Goal: Information Seeking & Learning: Learn about a topic

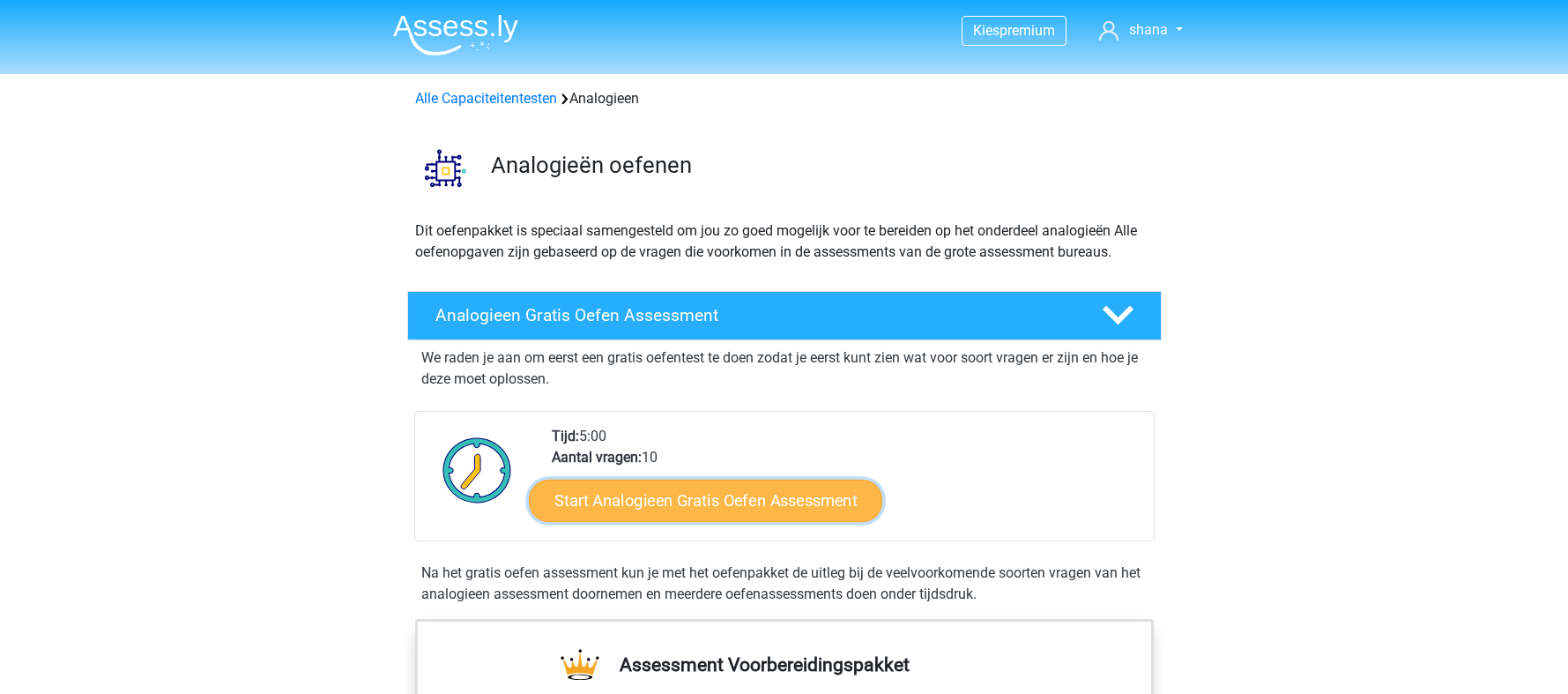
click at [704, 509] on link "Start Analogieen Gratis Oefen Assessment" at bounding box center [706, 500] width 354 height 43
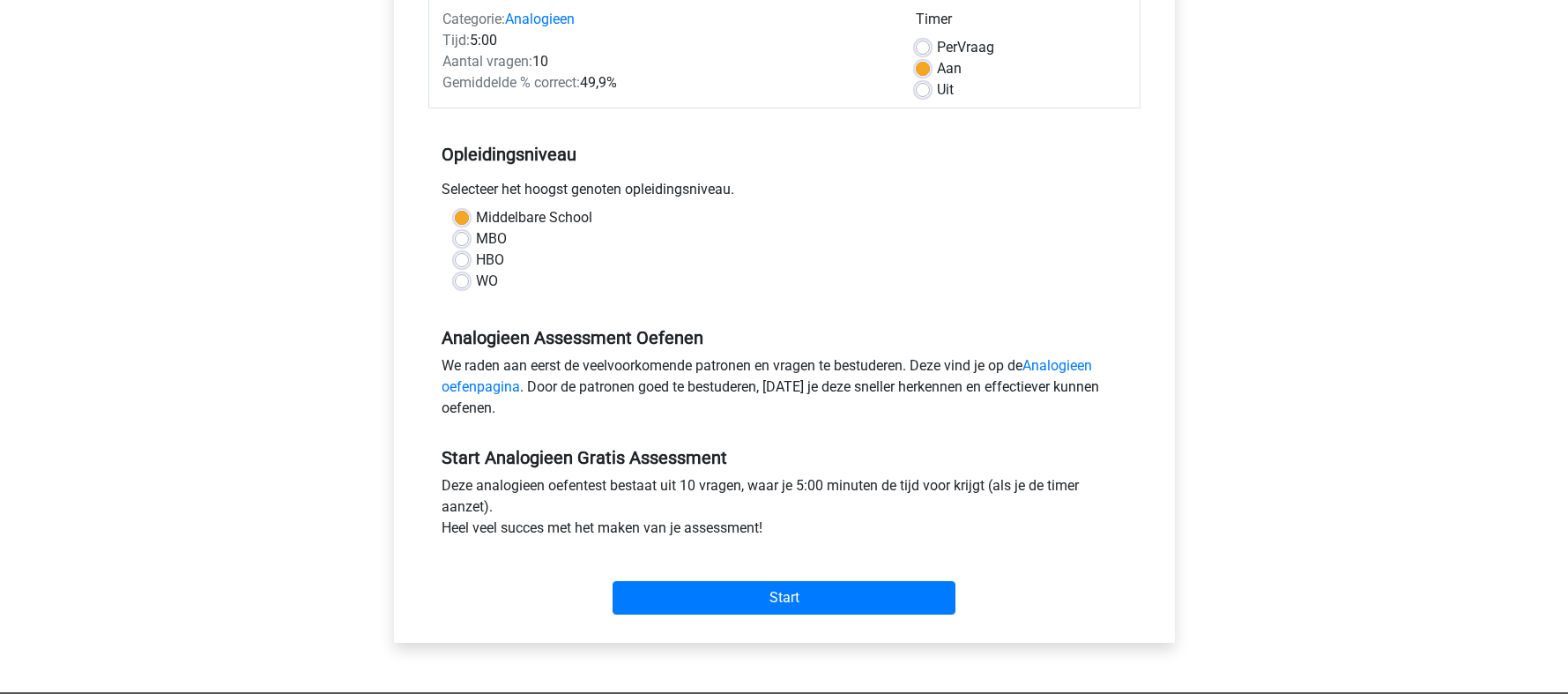
scroll to position [264, 0]
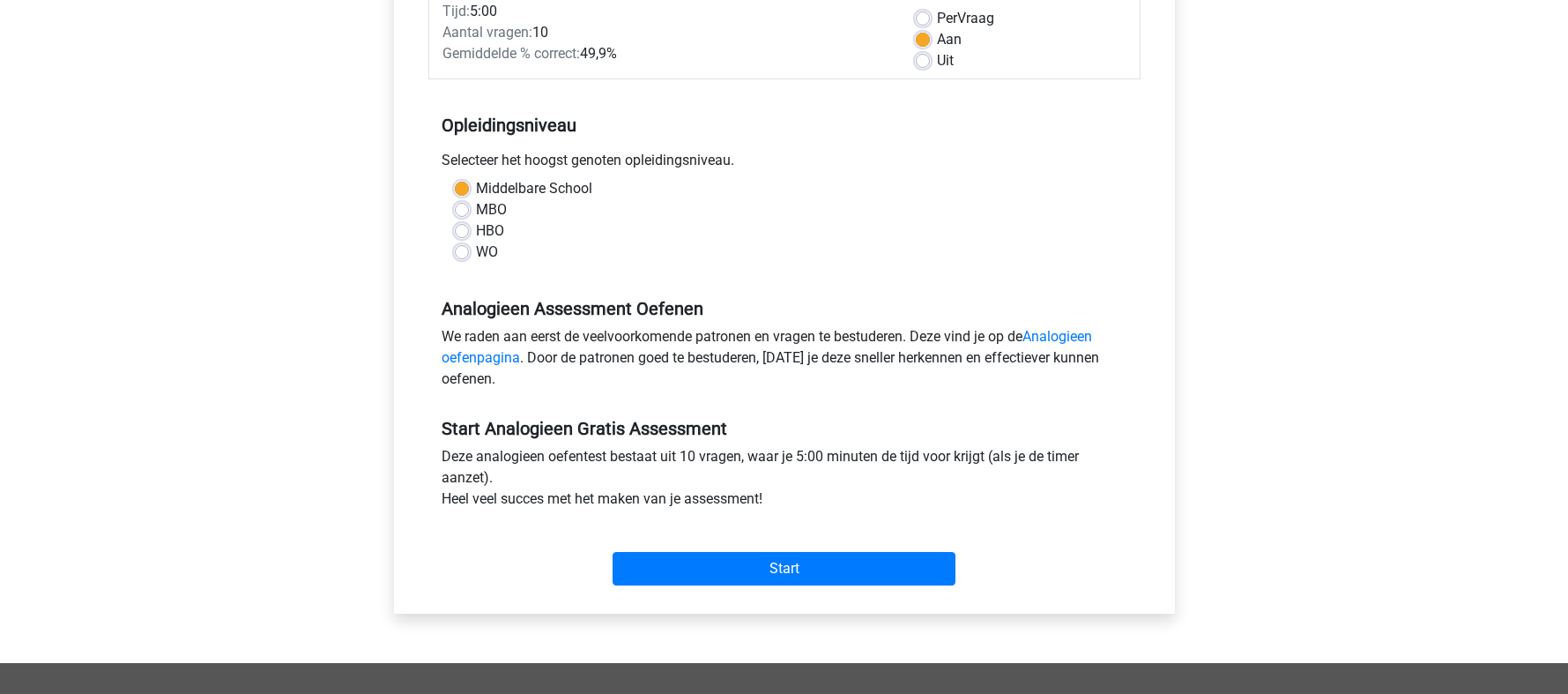
click at [766, 597] on div "Categorie: Analogieen Tijd: 5:00 Aantal vragen: 10 Gemiddelde % correct: 49,9% …" at bounding box center [785, 279] width 755 height 670
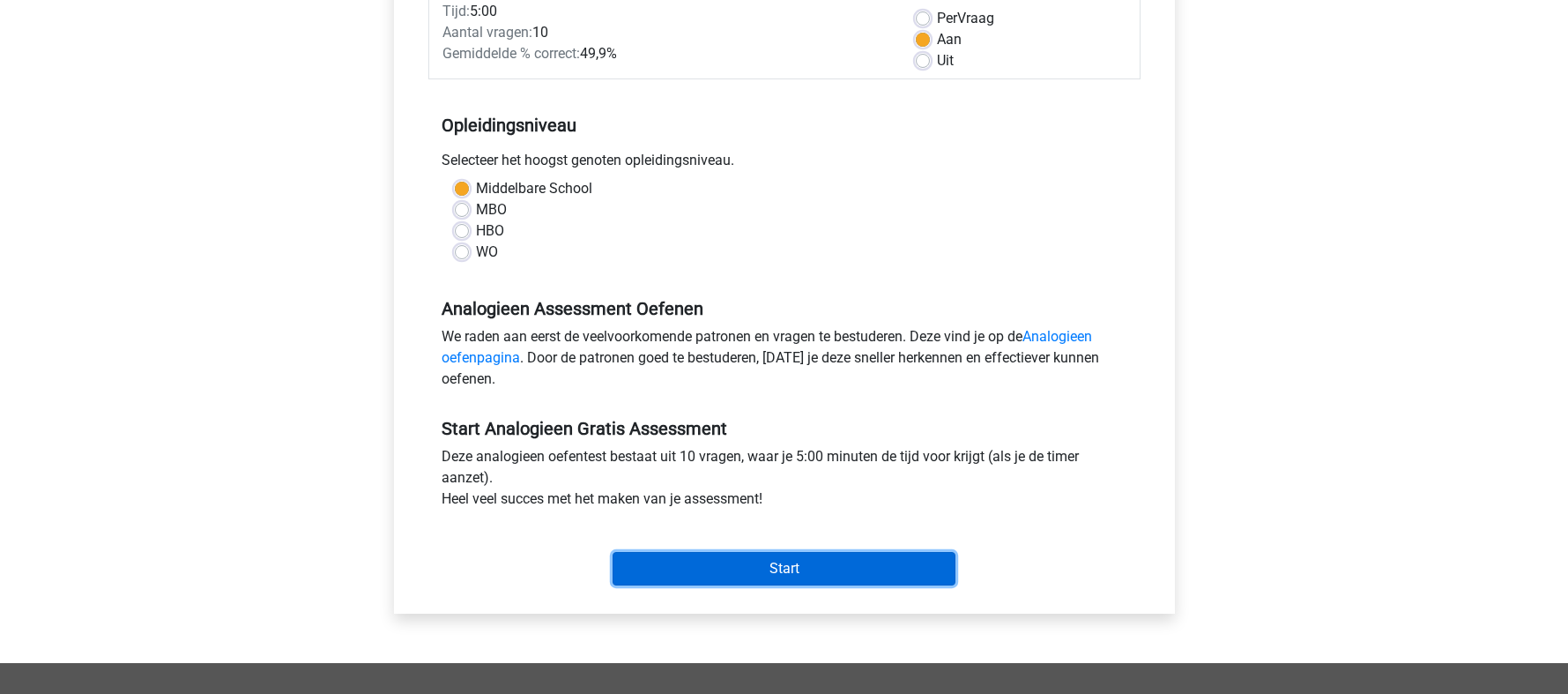
click at [762, 568] on input "Start" at bounding box center [784, 569] width 343 height 33
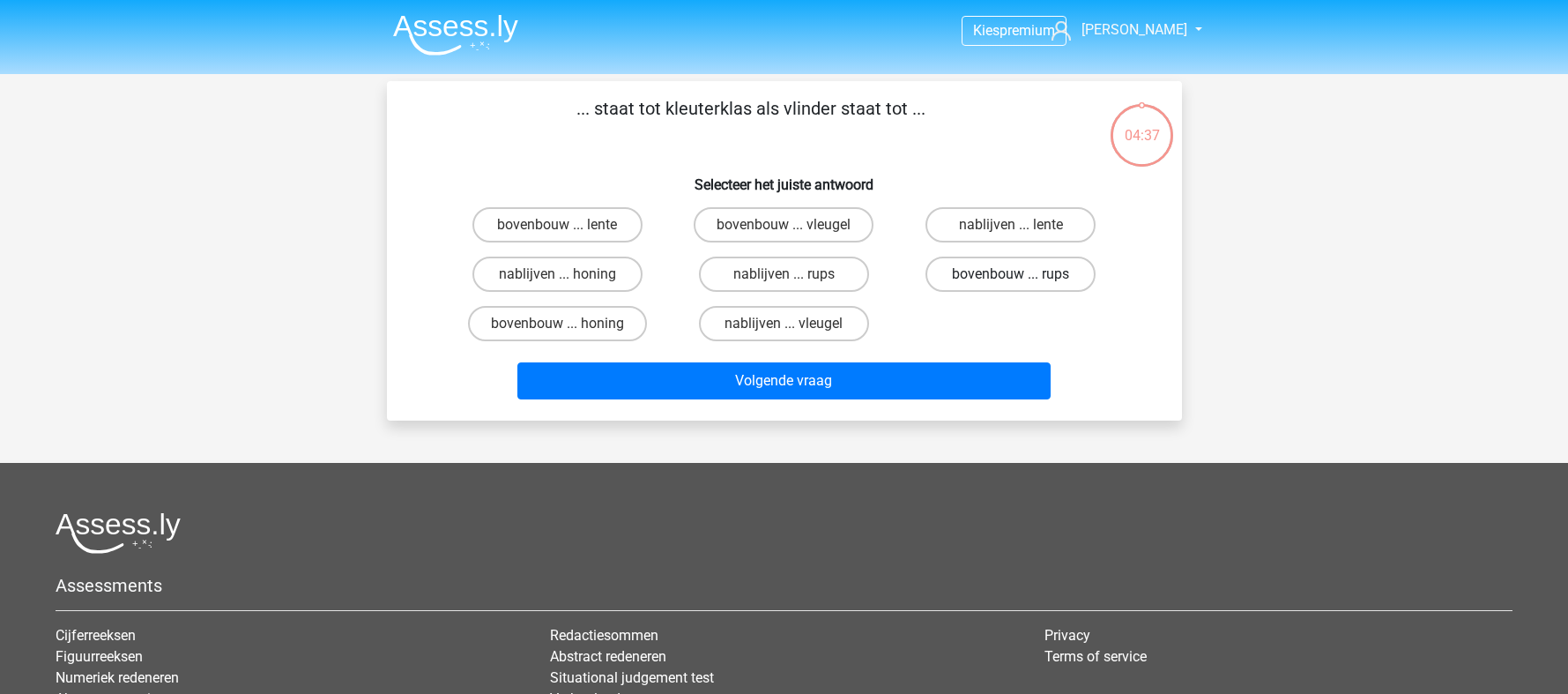
click at [1024, 276] on label "bovenbouw ... rups" at bounding box center [1010, 274] width 170 height 35
click at [1023, 276] on input "bovenbouw ... rups" at bounding box center [1017, 280] width 11 height 11
radio input "true"
click at [573, 226] on label "bovenbouw ... lente" at bounding box center [557, 224] width 170 height 35
click at [568, 226] on input "bovenbouw ... lente" at bounding box center [563, 231] width 11 height 11
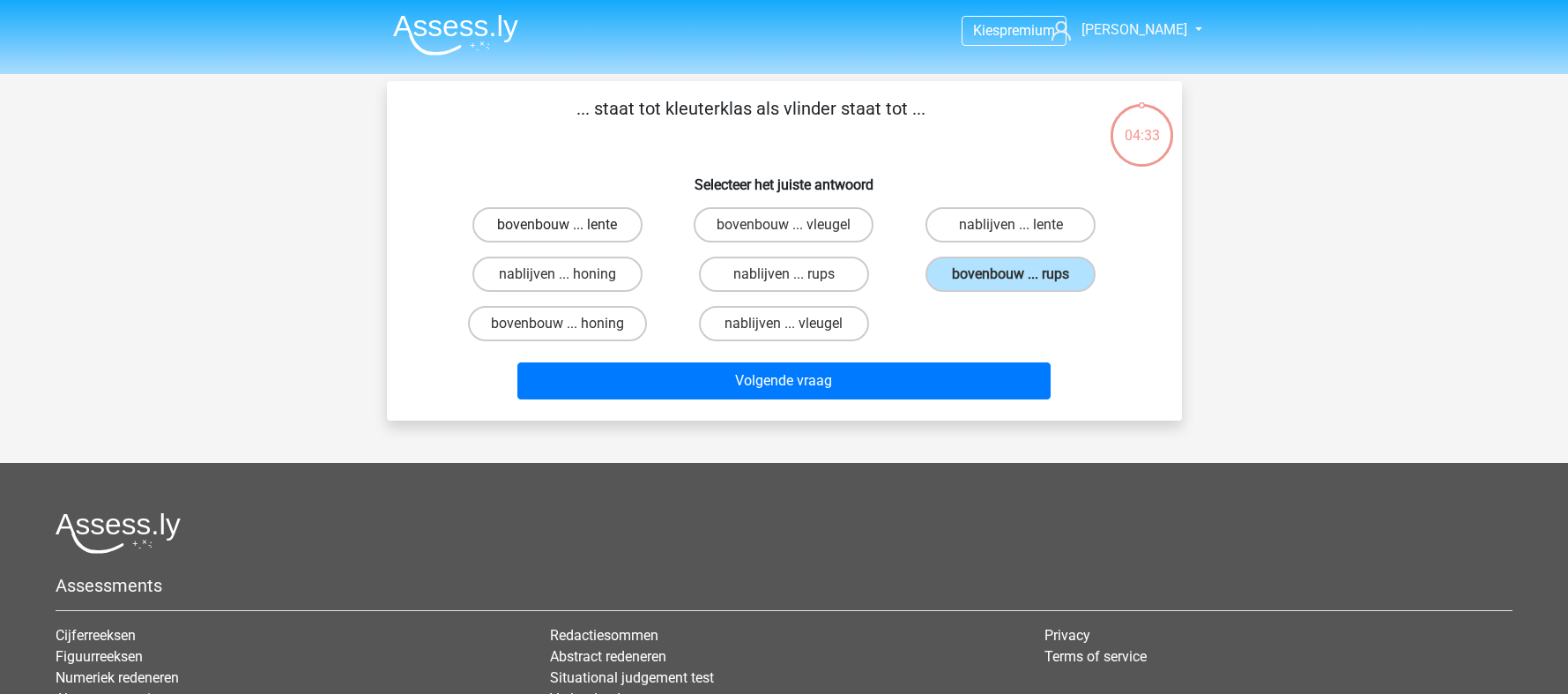
radio input "true"
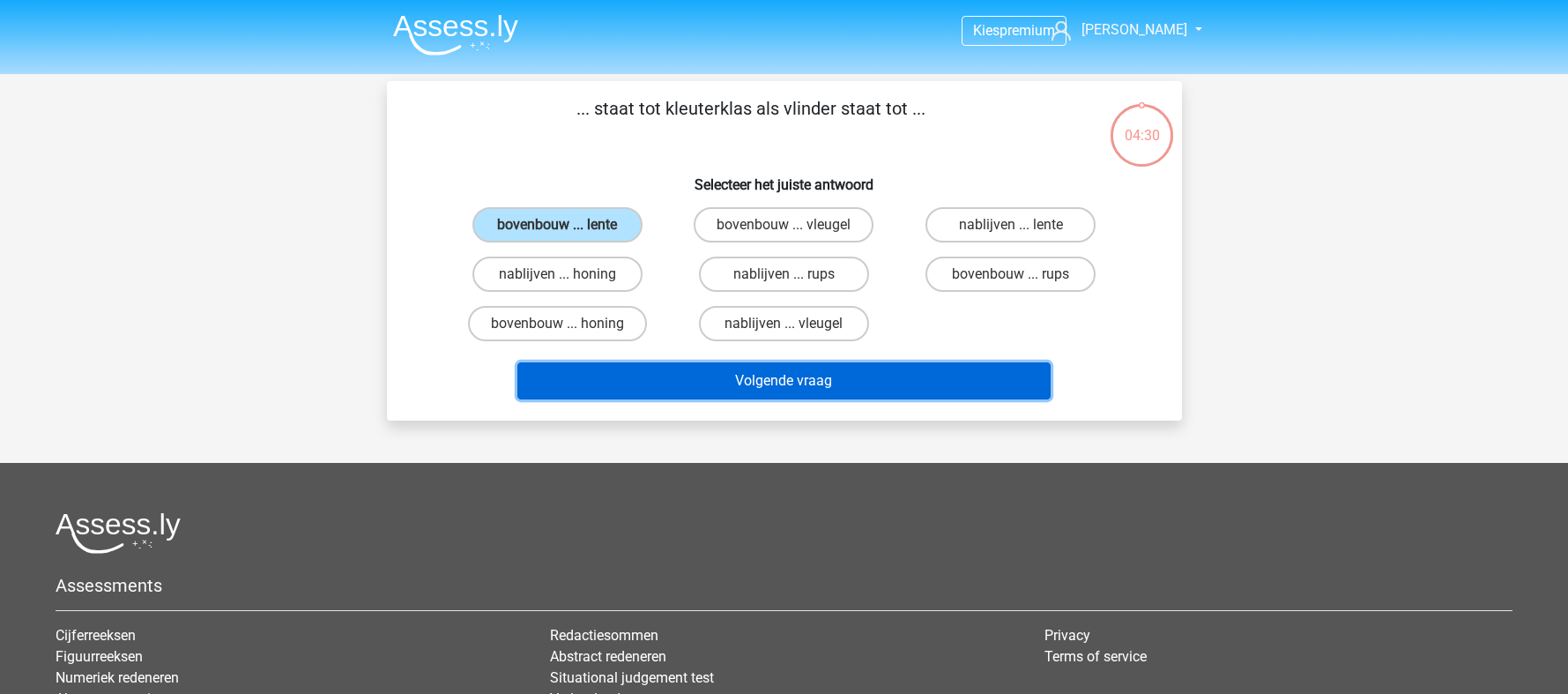
click at [671, 378] on button "Volgende vraag" at bounding box center [783, 380] width 533 height 37
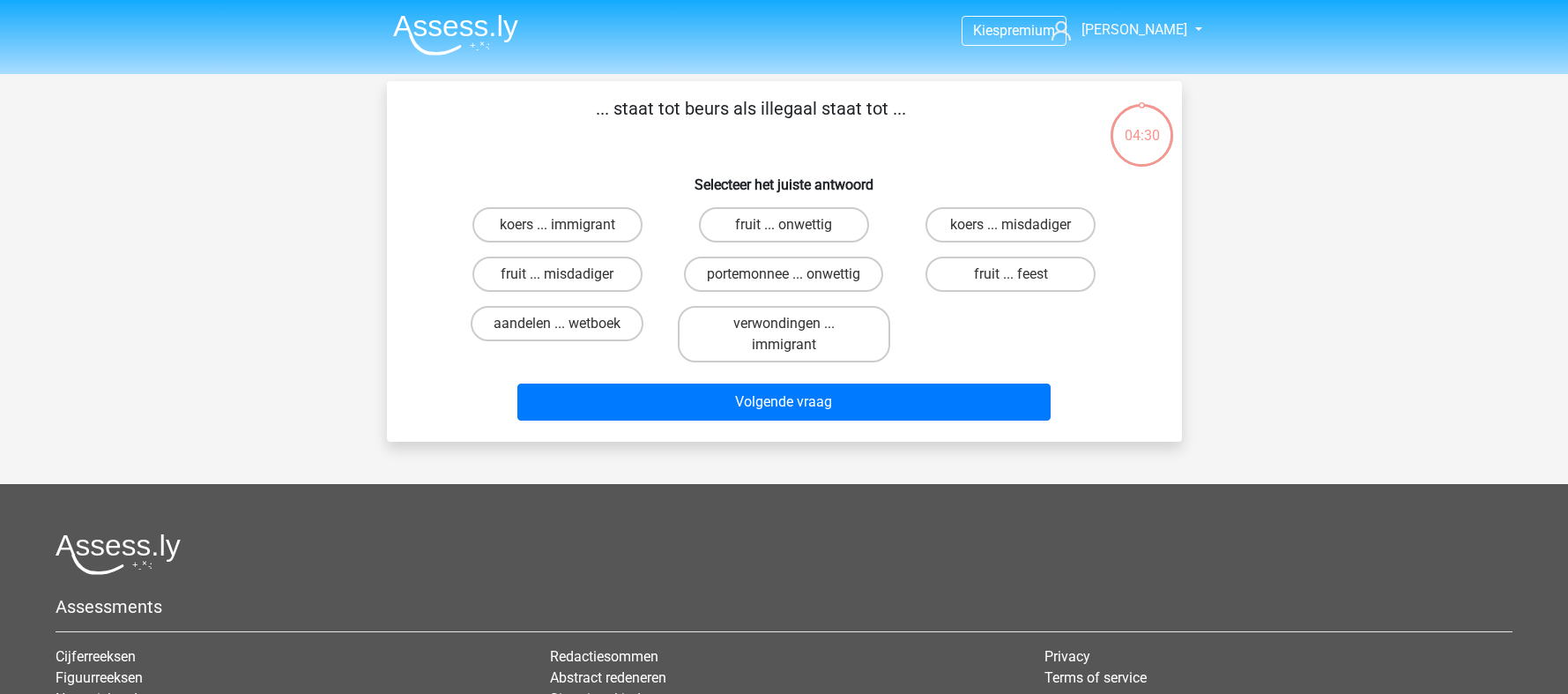
scroll to position [81, 0]
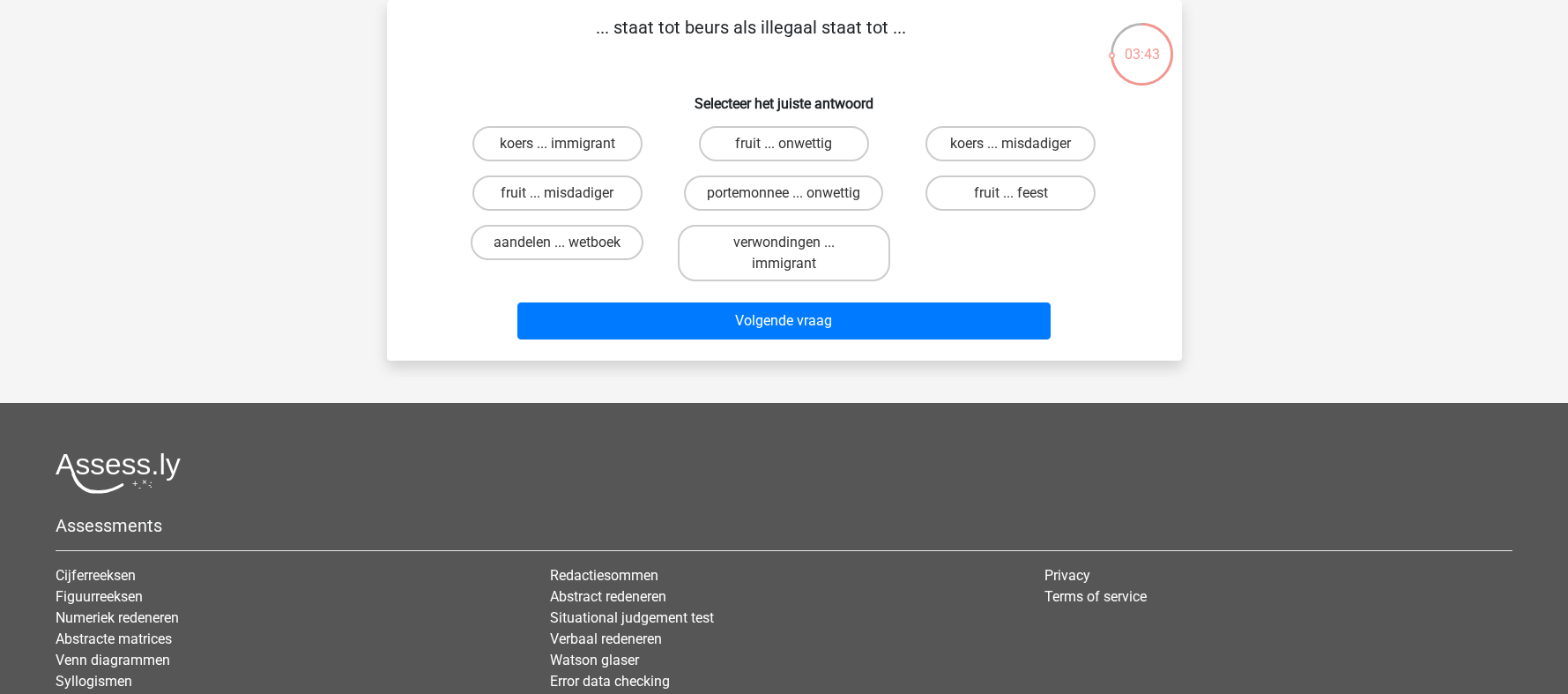
click at [1365, 236] on div "Kies premium shana shanaberckmans@gmail.com" at bounding box center [784, 394] width 1568 height 950
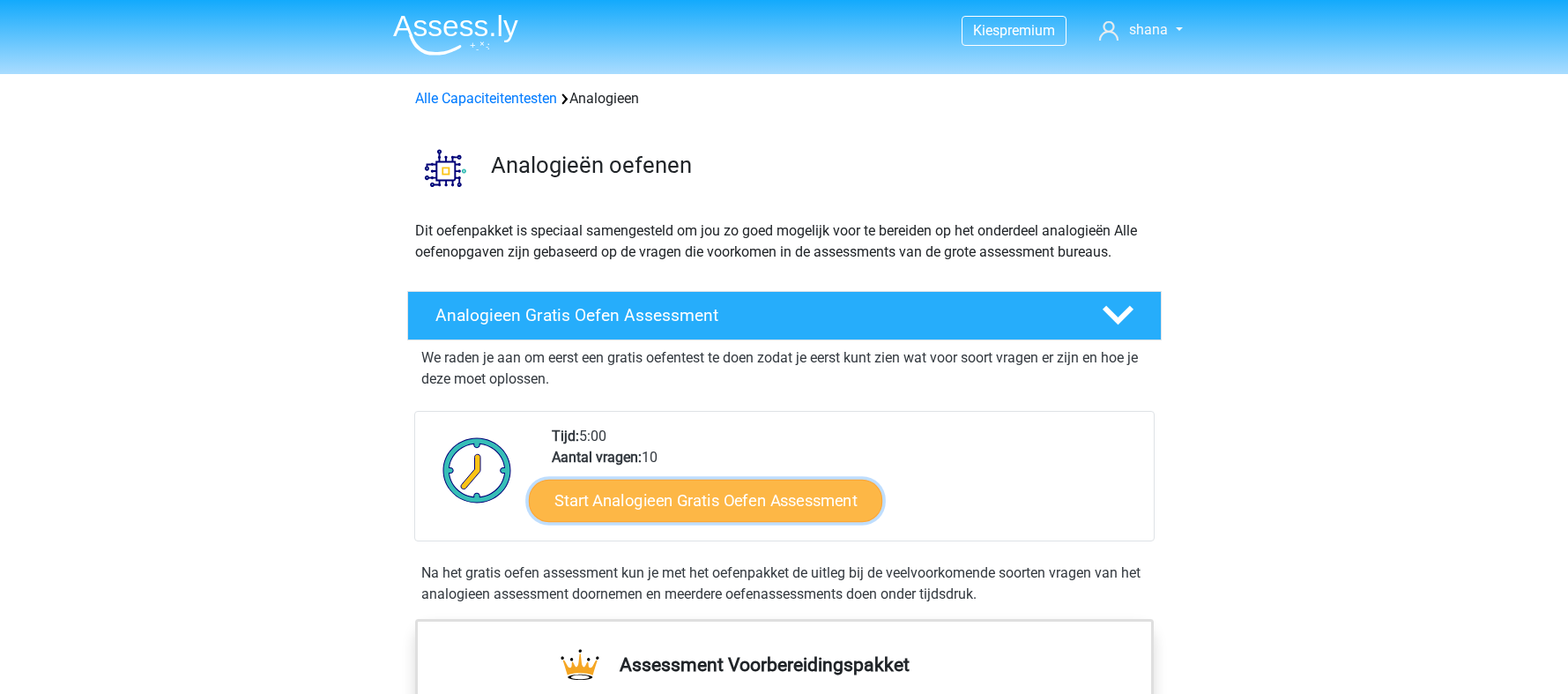
click at [677, 512] on link "Start Analogieen Gratis Oefen Assessment" at bounding box center [706, 500] width 354 height 43
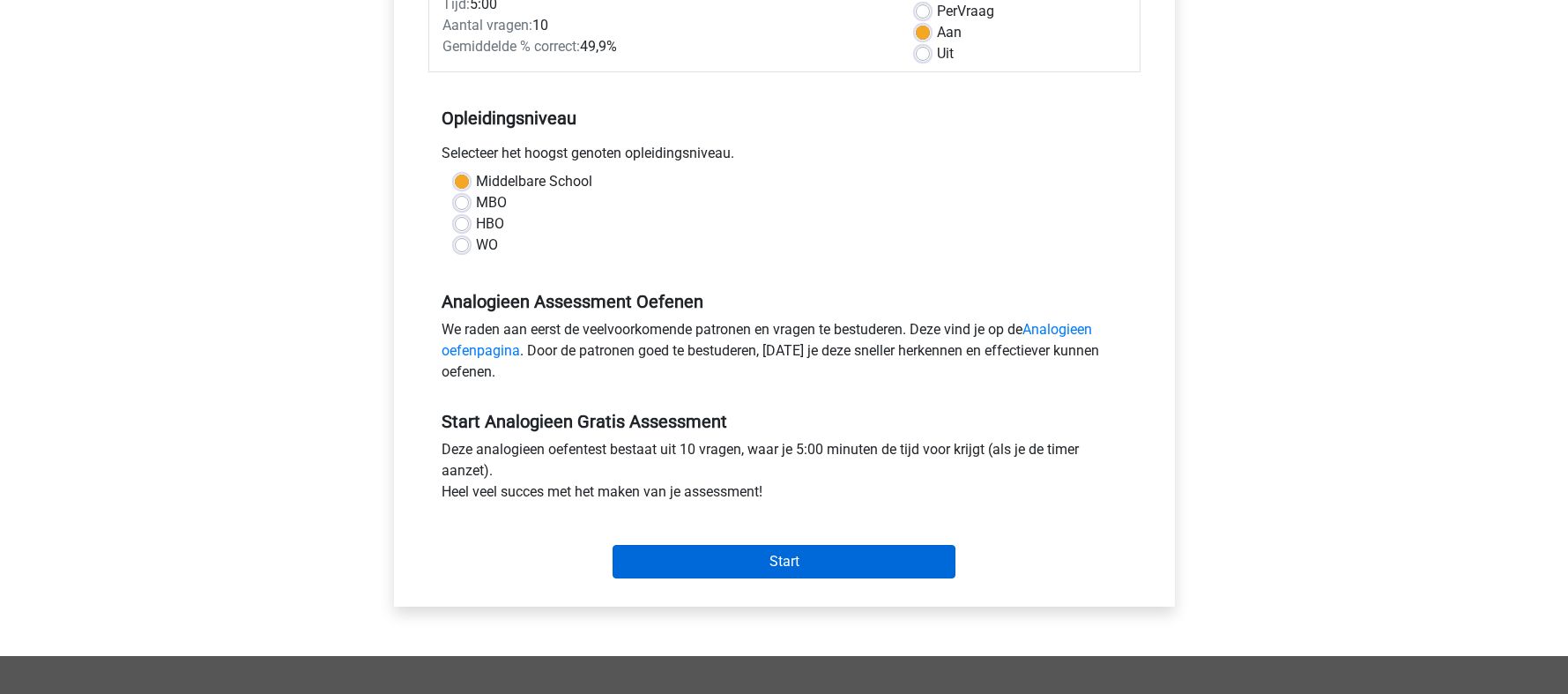
scroll to position [353, 0]
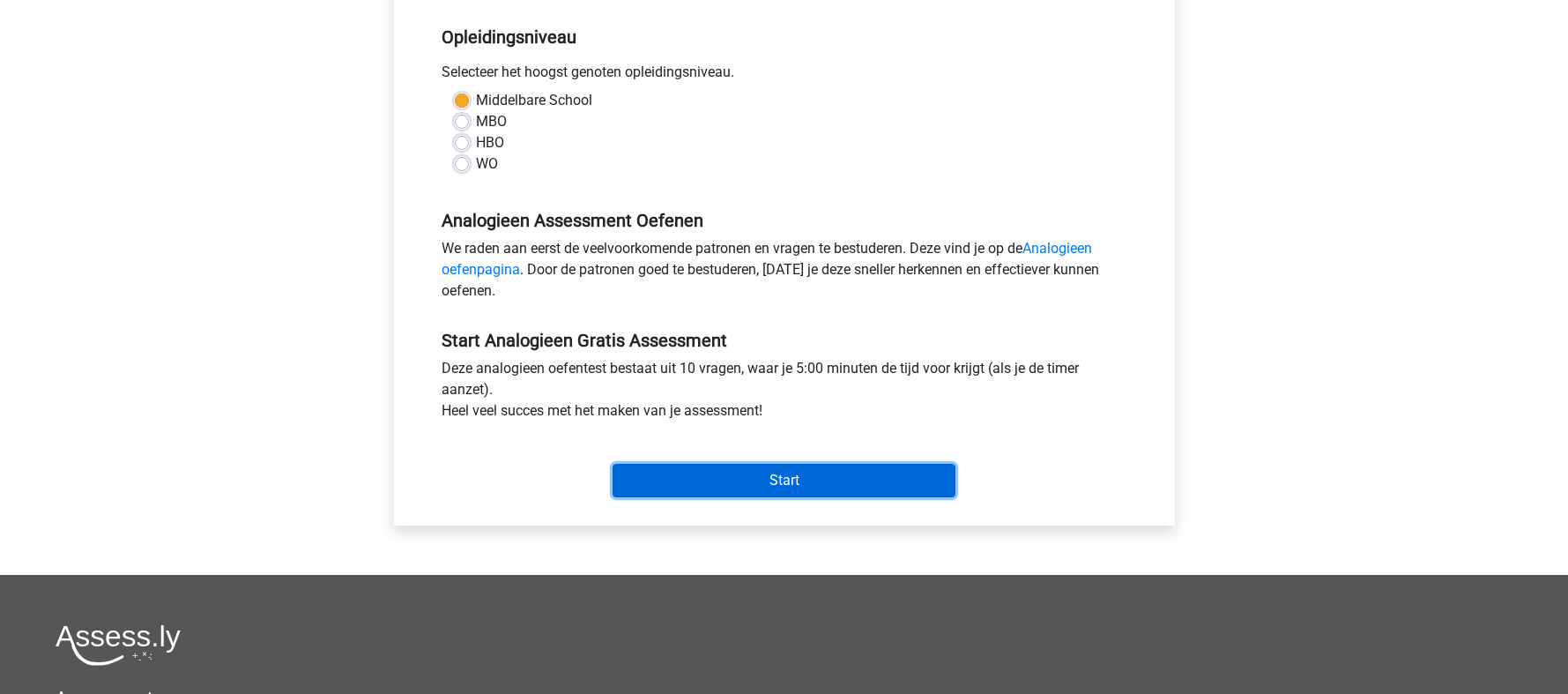
click at [767, 479] on input "Start" at bounding box center [784, 480] width 343 height 33
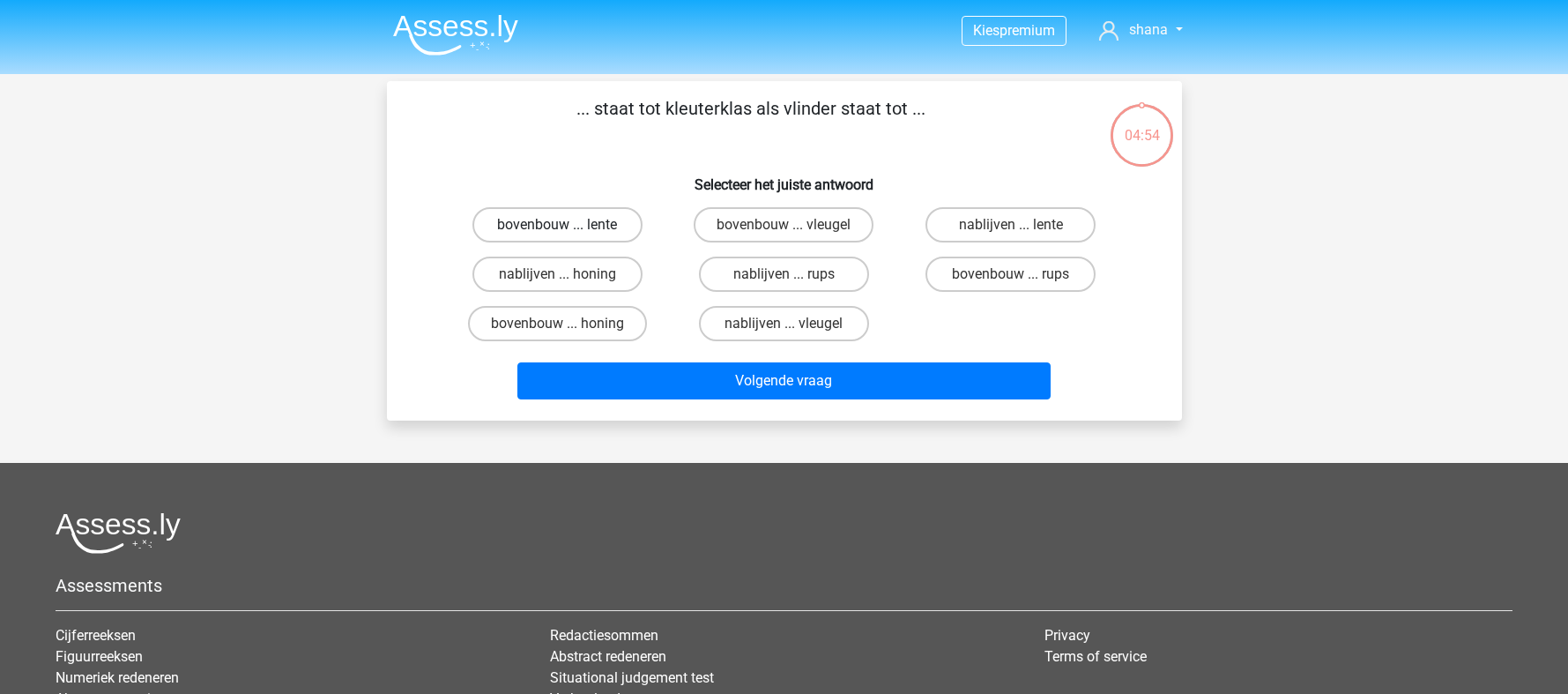
click at [536, 223] on label "bovenbouw ... lente" at bounding box center [557, 224] width 170 height 35
click at [557, 225] on input "bovenbouw ... lente" at bounding box center [563, 231] width 11 height 11
radio input "true"
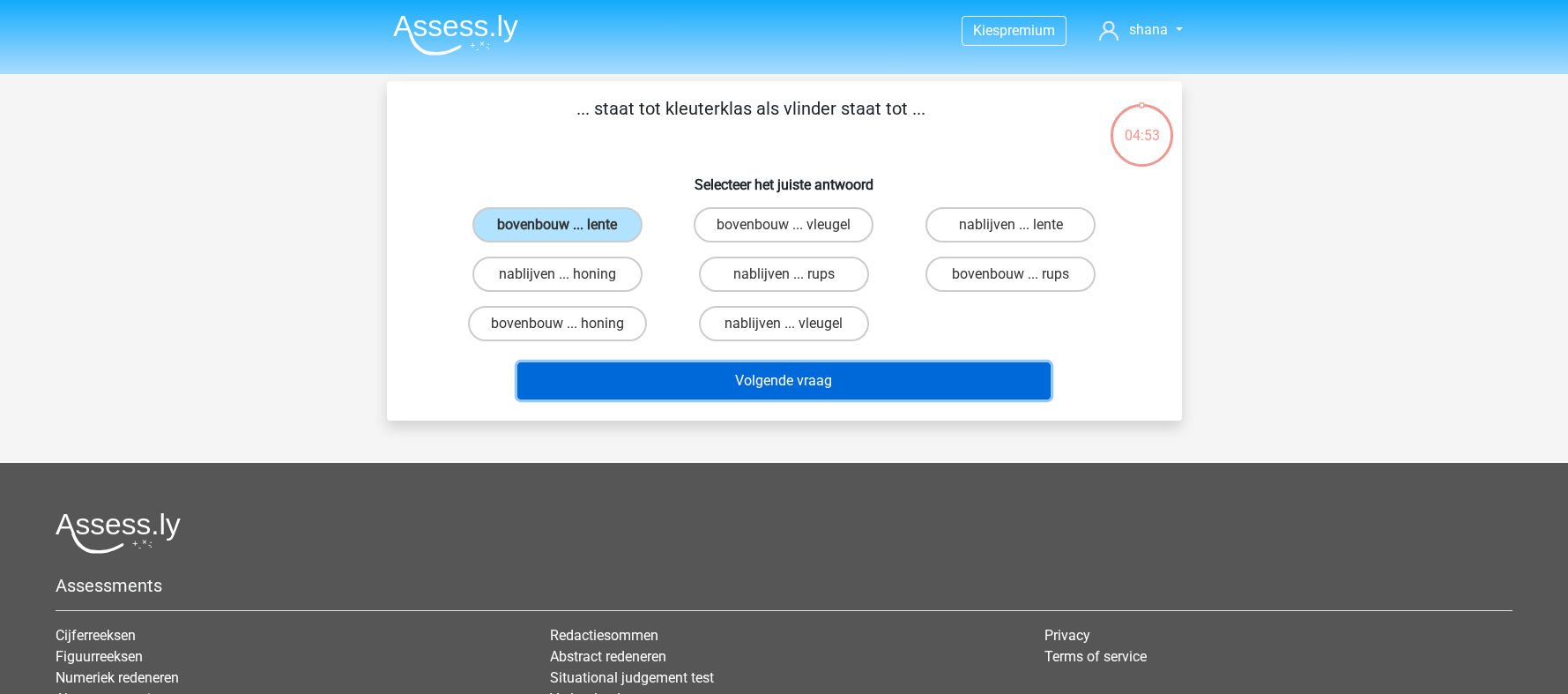
click at [775, 388] on button "Volgende vraag" at bounding box center [783, 380] width 533 height 37
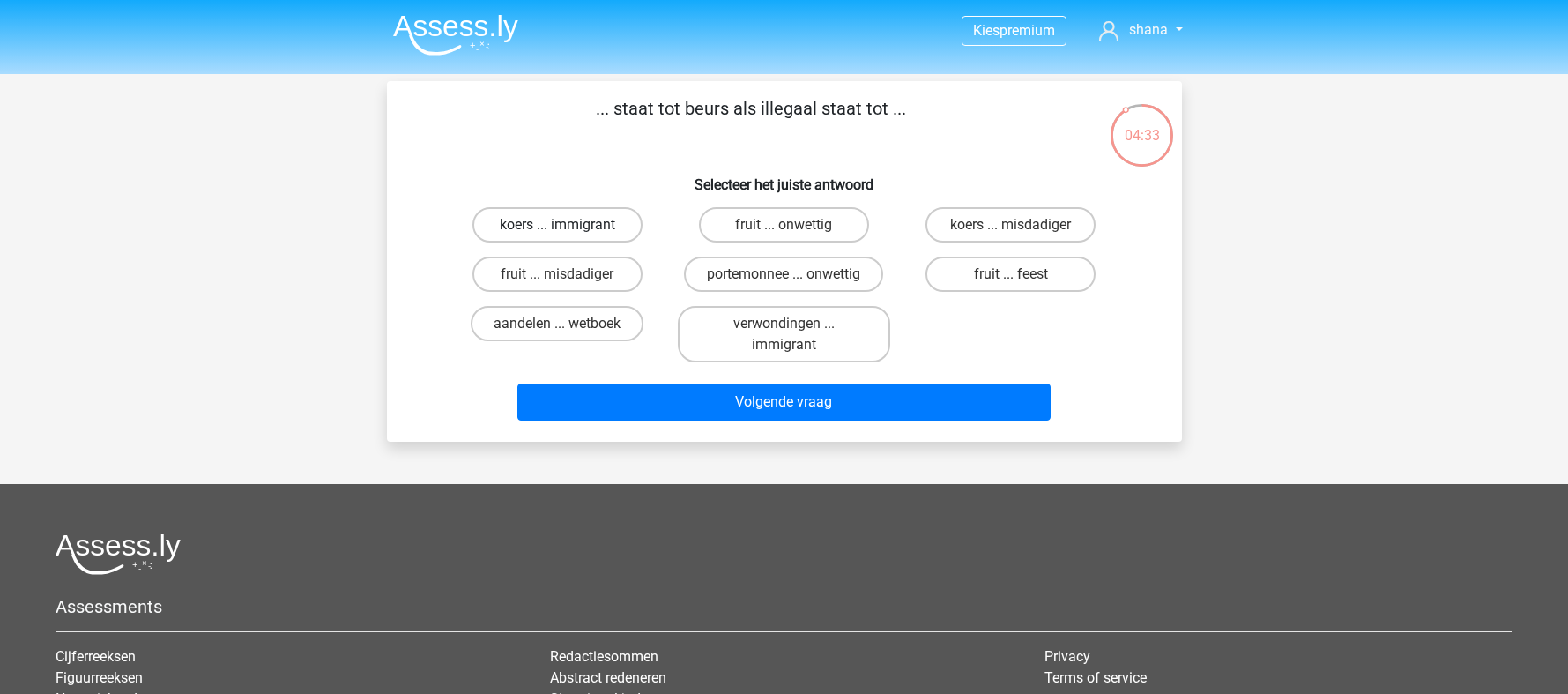
click at [554, 225] on label "koers ... immigrant" at bounding box center [557, 224] width 170 height 35
click at [557, 225] on input "koers ... immigrant" at bounding box center [563, 231] width 11 height 11
radio input "true"
click at [659, 383] on div "Volgende vraag" at bounding box center [784, 398] width 738 height 58
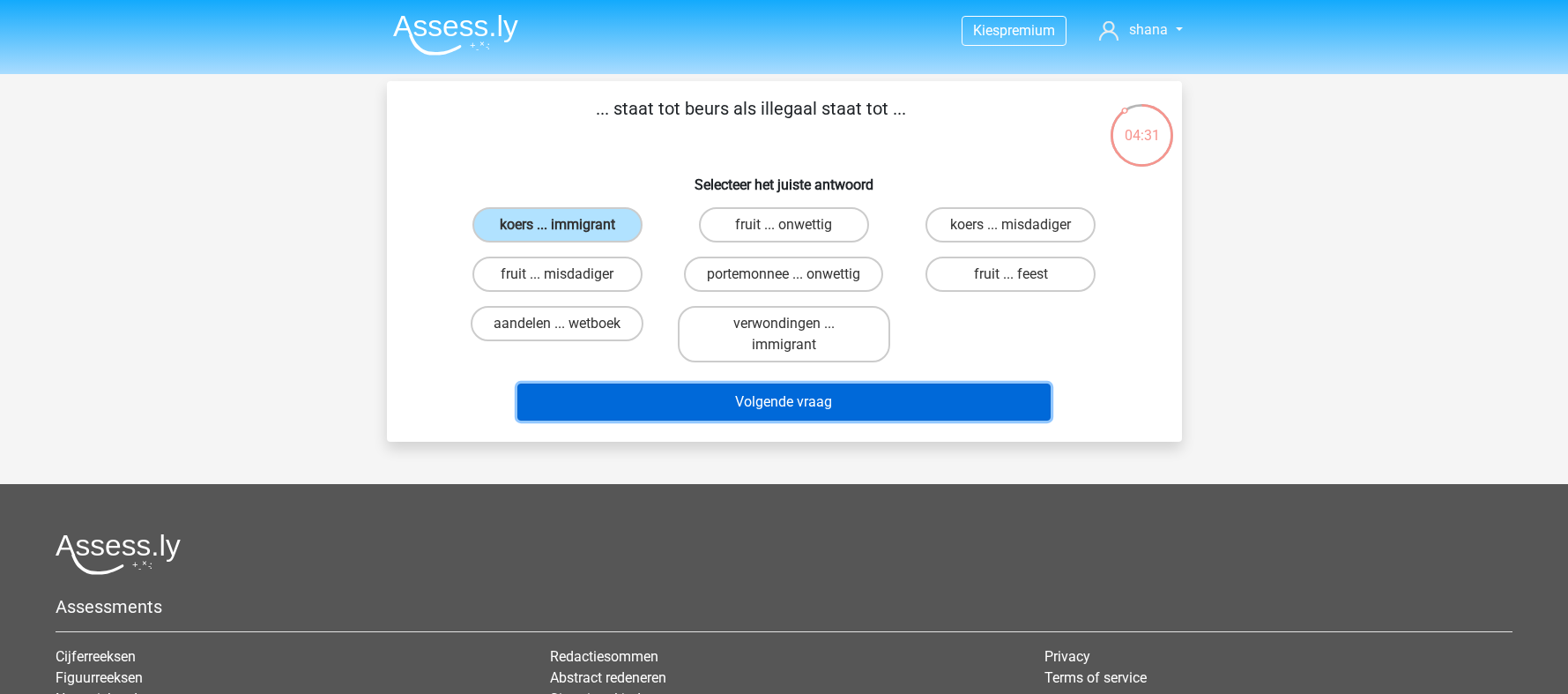
click at [664, 392] on button "Volgende vraag" at bounding box center [783, 401] width 533 height 37
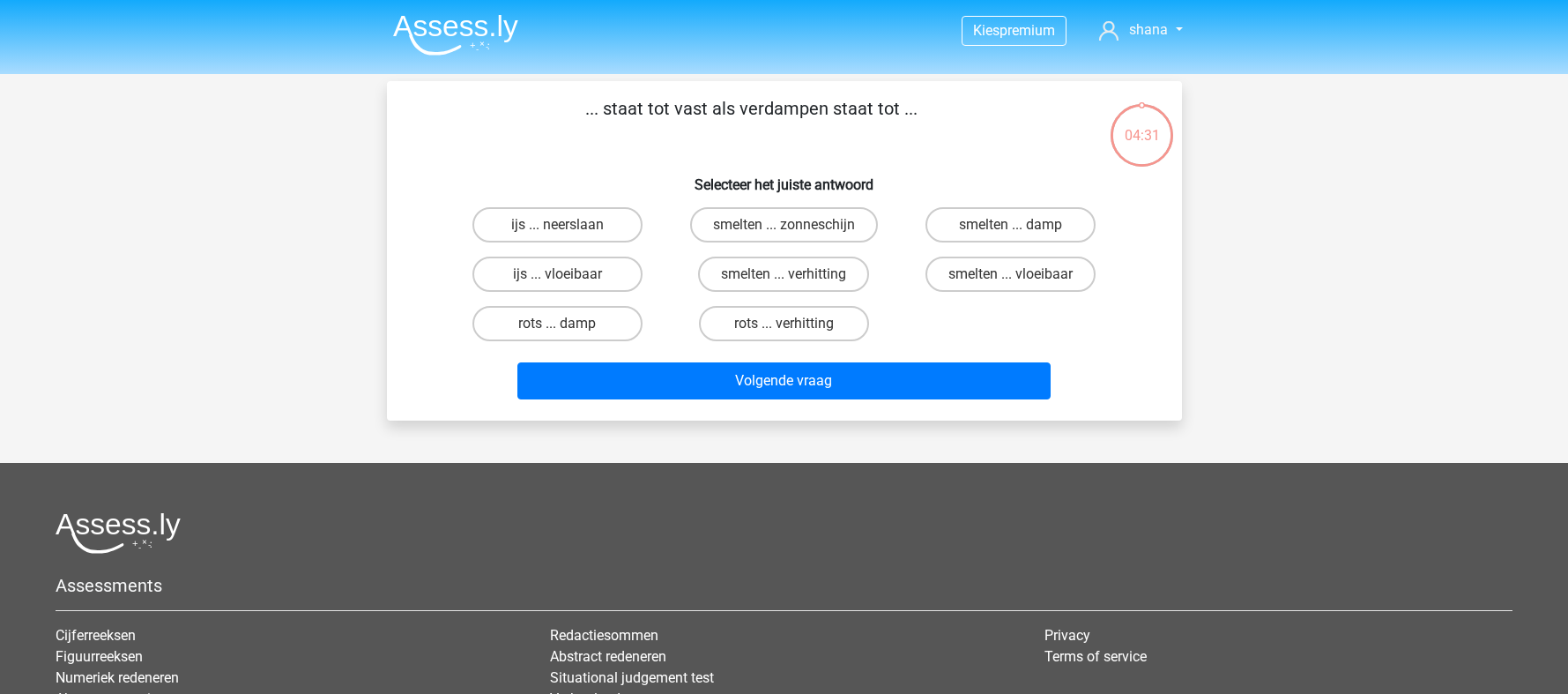
scroll to position [81, 0]
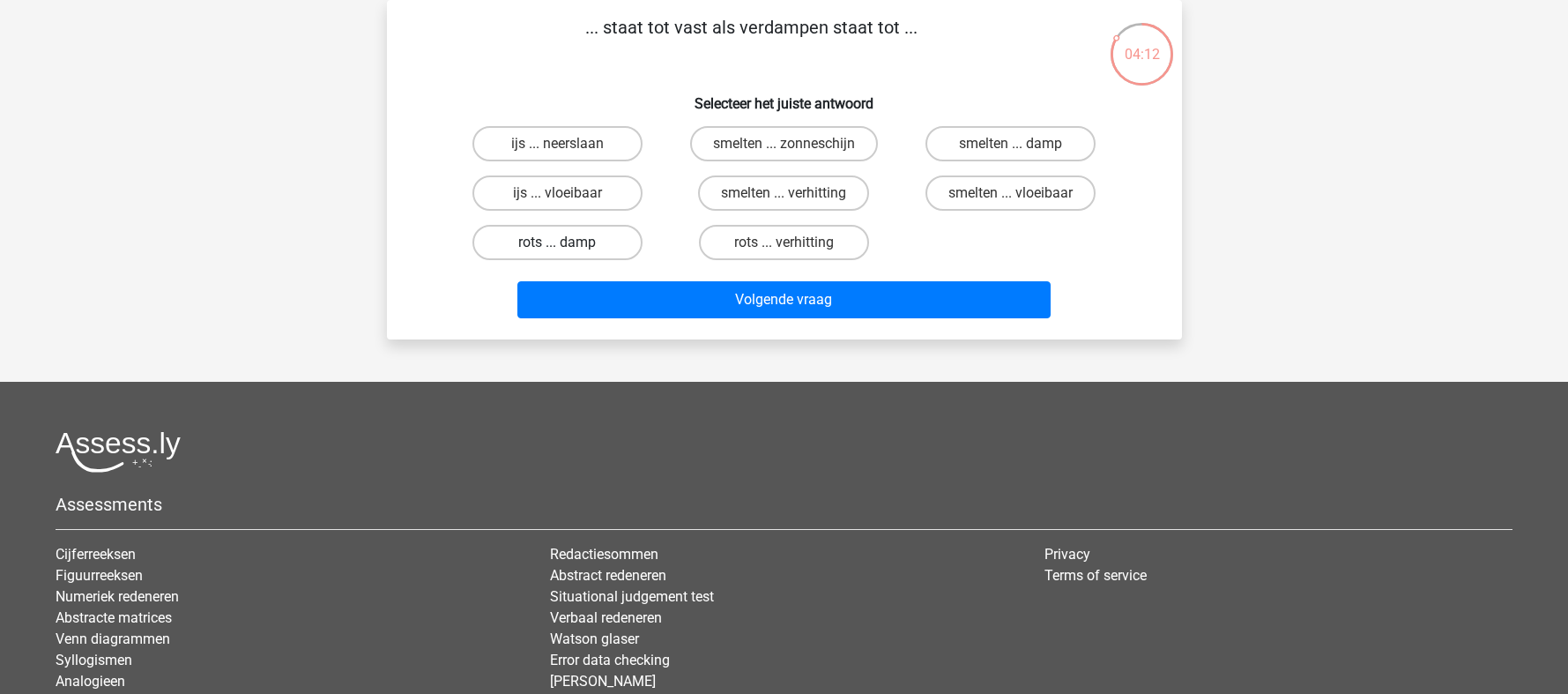
click at [589, 241] on label "rots ... damp" at bounding box center [557, 242] width 170 height 35
click at [568, 242] on input "rots ... damp" at bounding box center [563, 248] width 11 height 11
radio input "true"
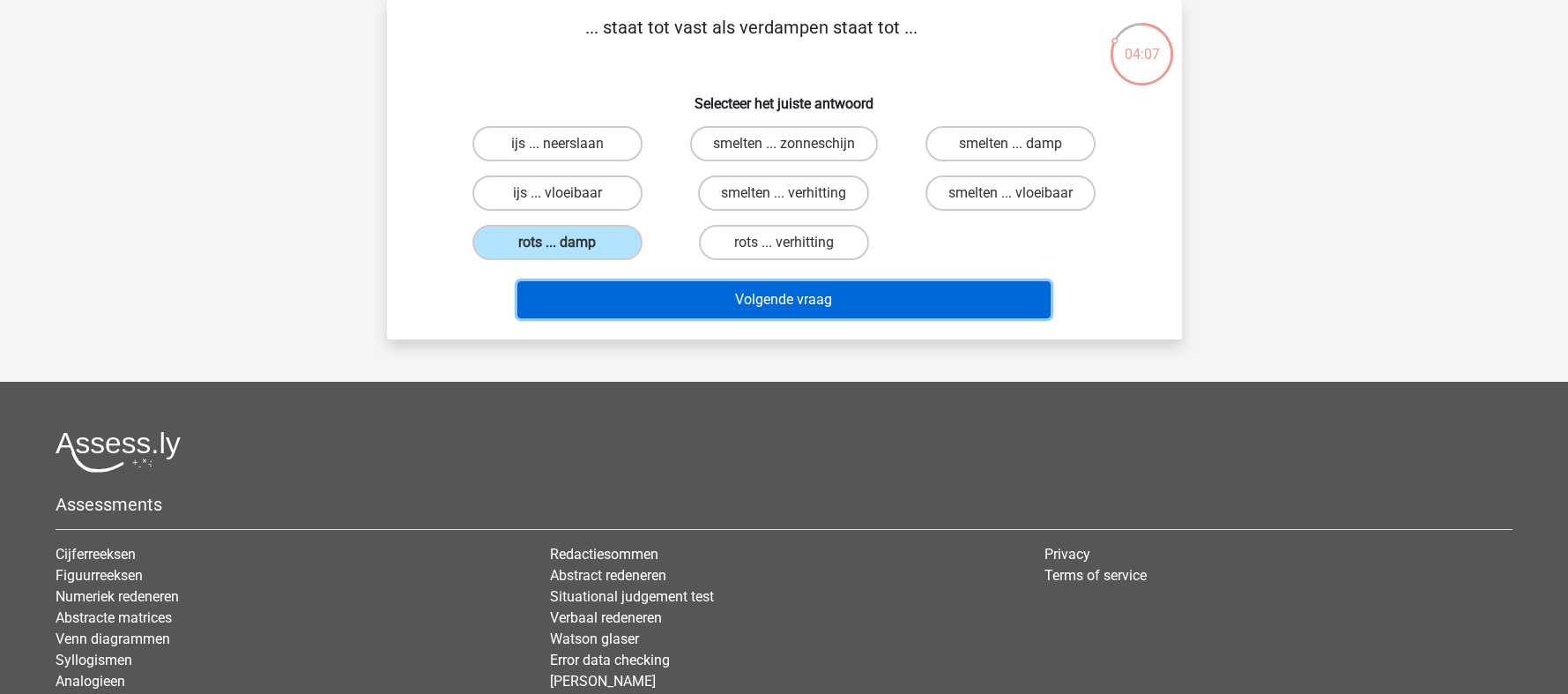
click at [715, 289] on button "Volgende vraag" at bounding box center [783, 299] width 533 height 37
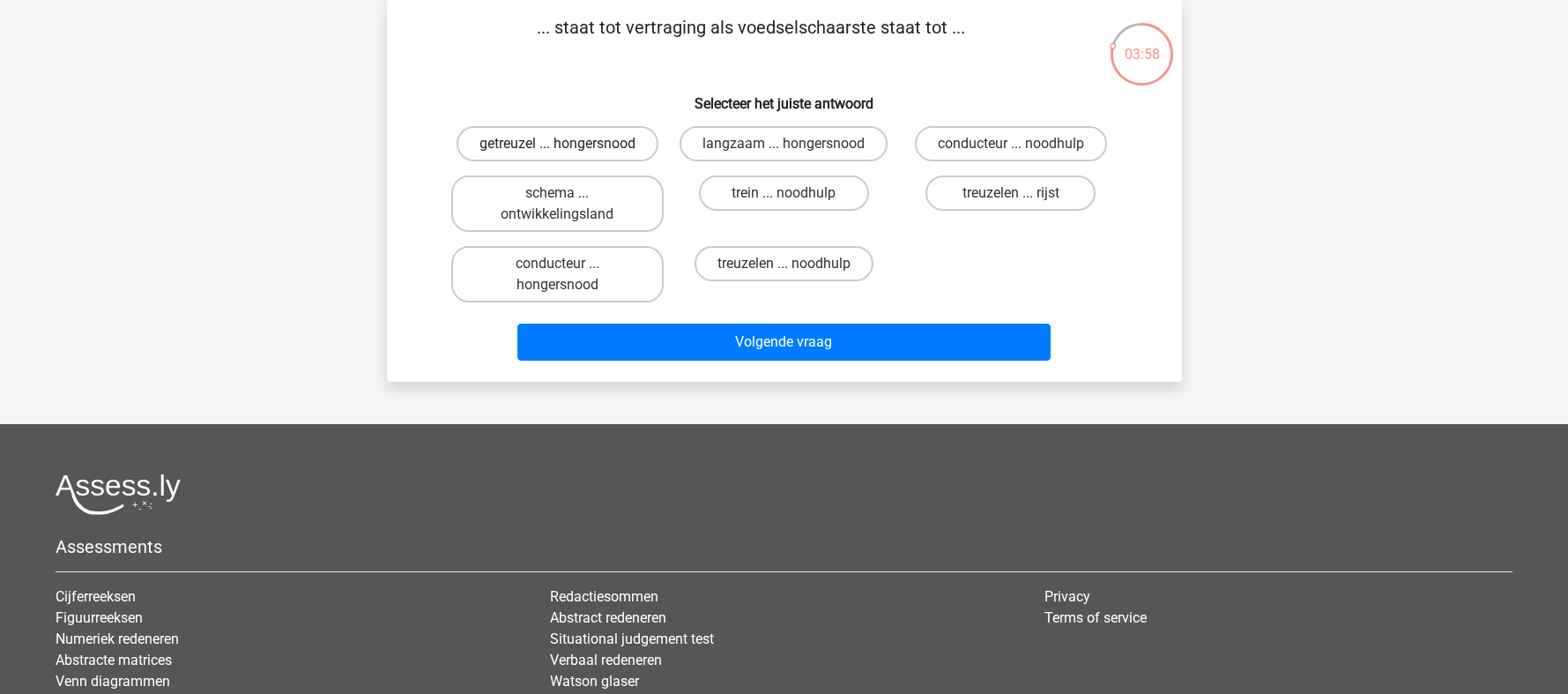
click at [609, 143] on label "getreuzel ... hongersnood" at bounding box center [557, 144] width 201 height 35
click at [568, 144] on input "getreuzel ... hongersnood" at bounding box center [563, 149] width 11 height 11
radio input "true"
click at [775, 197] on label "trein ... noodhulp" at bounding box center [784, 193] width 170 height 35
click at [784, 197] on input "trein ... noodhulp" at bounding box center [790, 199] width 11 height 11
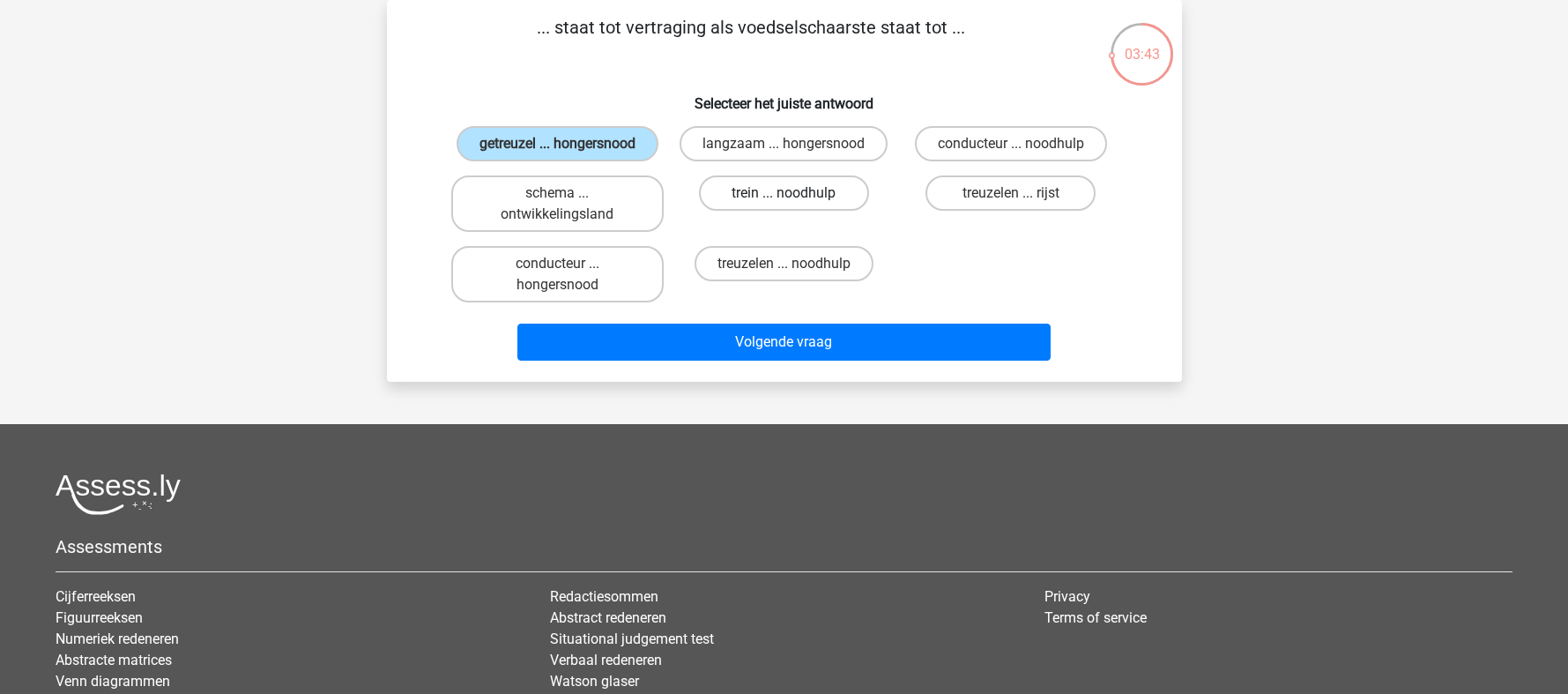
radio input "true"
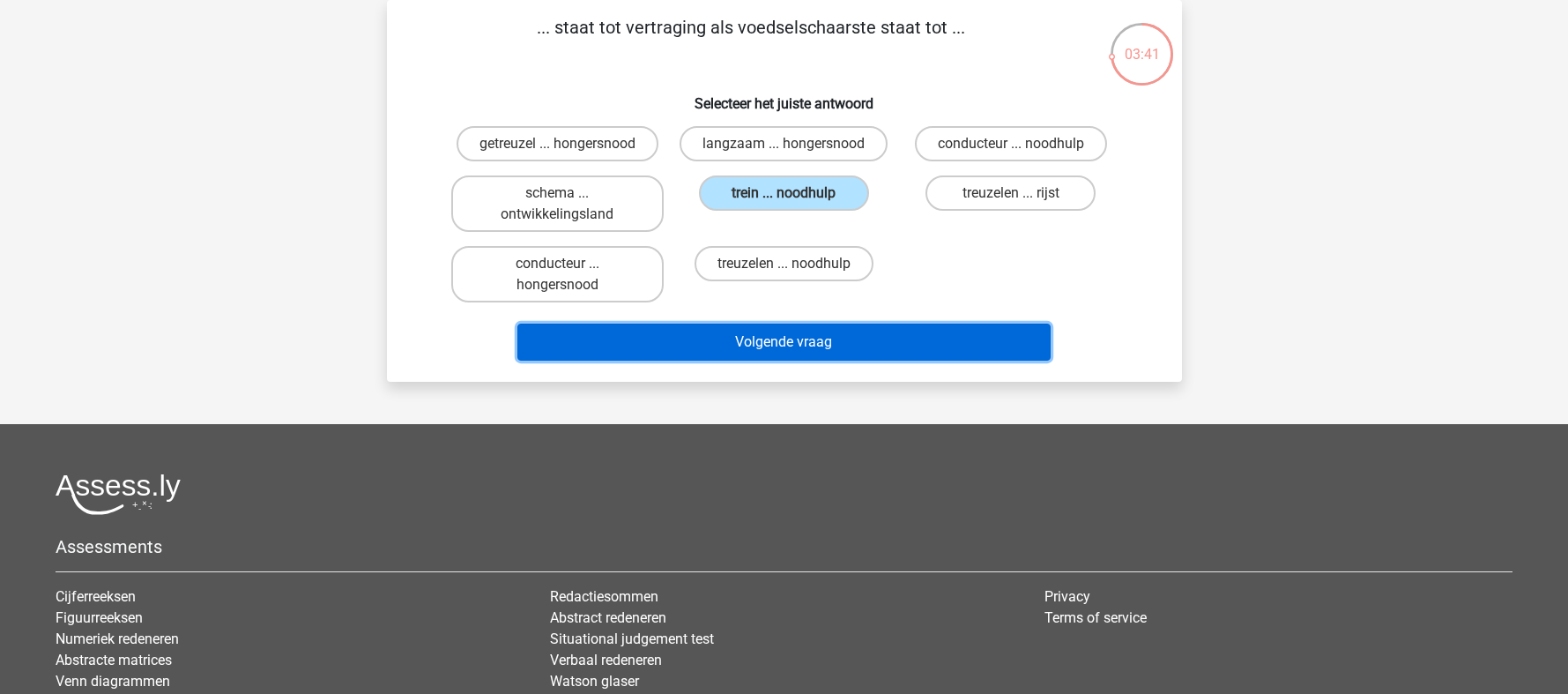
click at [786, 349] on button "Volgende vraag" at bounding box center [783, 341] width 533 height 37
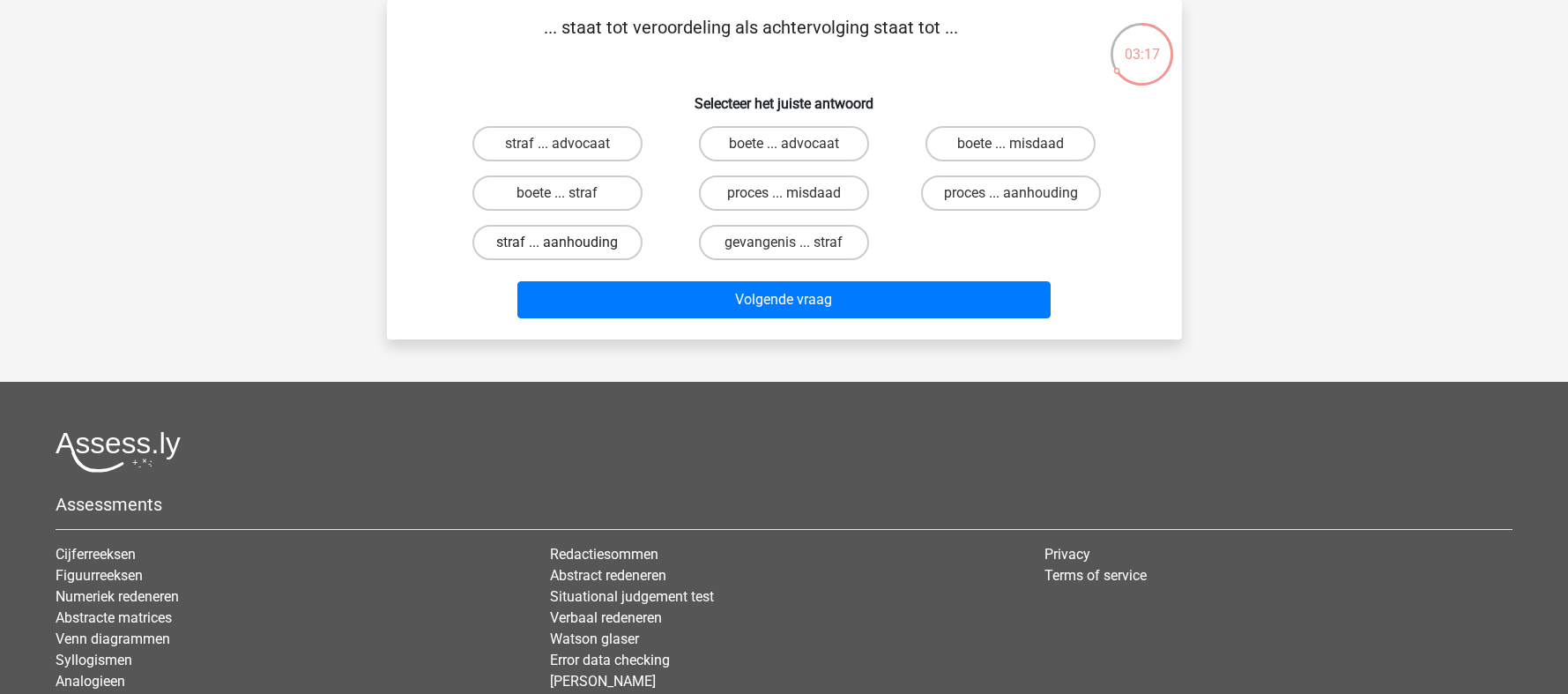
click at [539, 250] on label "straf ... aanhouding" at bounding box center [557, 242] width 170 height 35
click at [557, 250] on input "straf ... aanhouding" at bounding box center [563, 248] width 11 height 11
radio input "true"
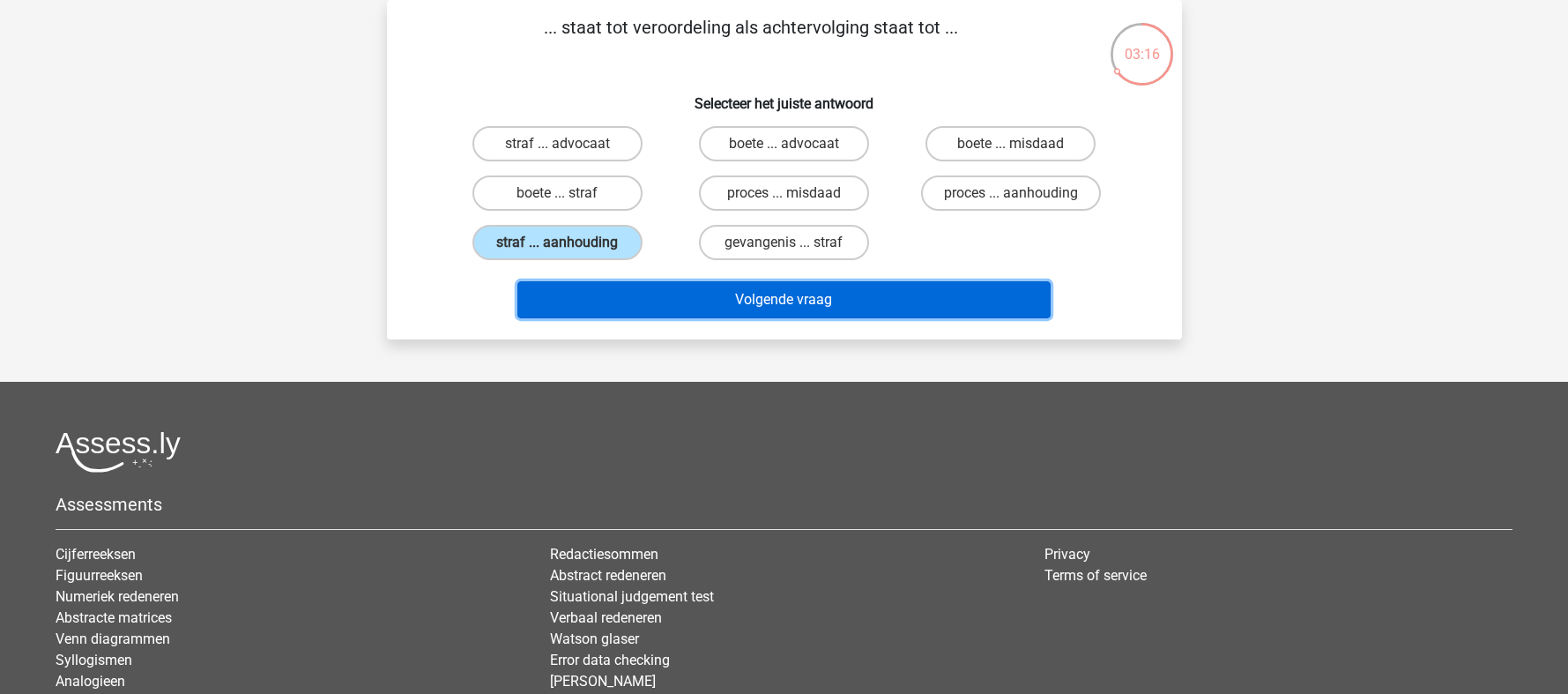
click at [698, 300] on button "Volgende vraag" at bounding box center [783, 299] width 533 height 37
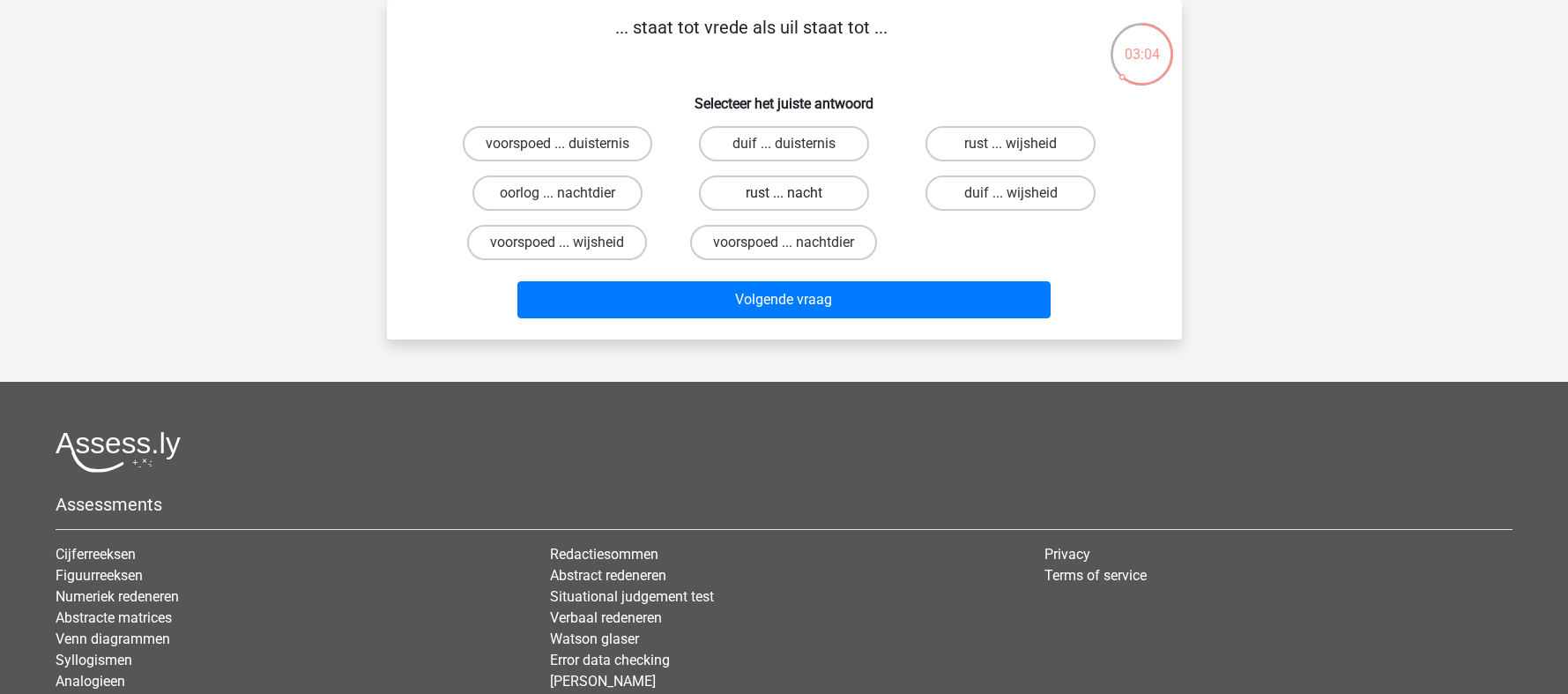
click at [789, 191] on label "rust ... nacht" at bounding box center [784, 193] width 170 height 35
click at [789, 193] on input "rust ... nacht" at bounding box center [790, 199] width 11 height 11
radio input "true"
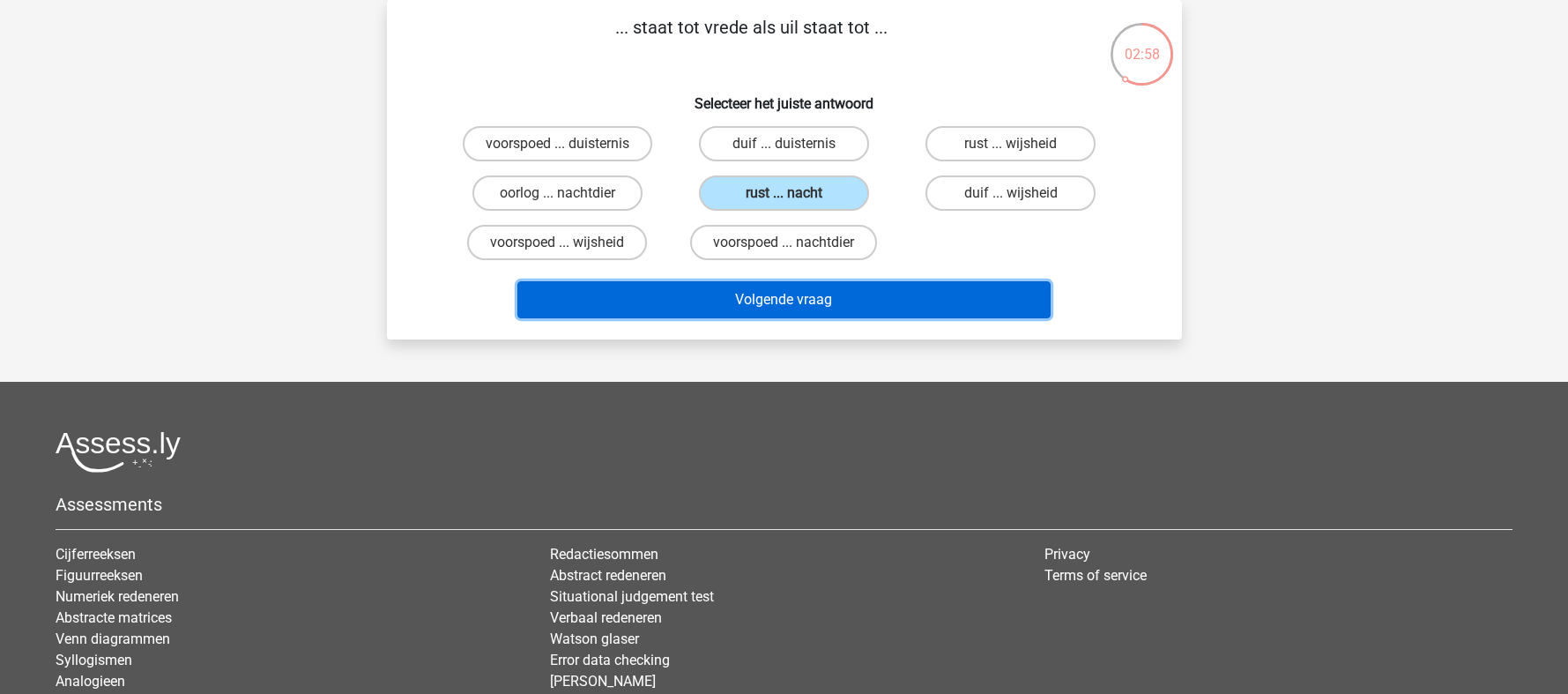
click at [783, 302] on button "Volgende vraag" at bounding box center [783, 299] width 533 height 37
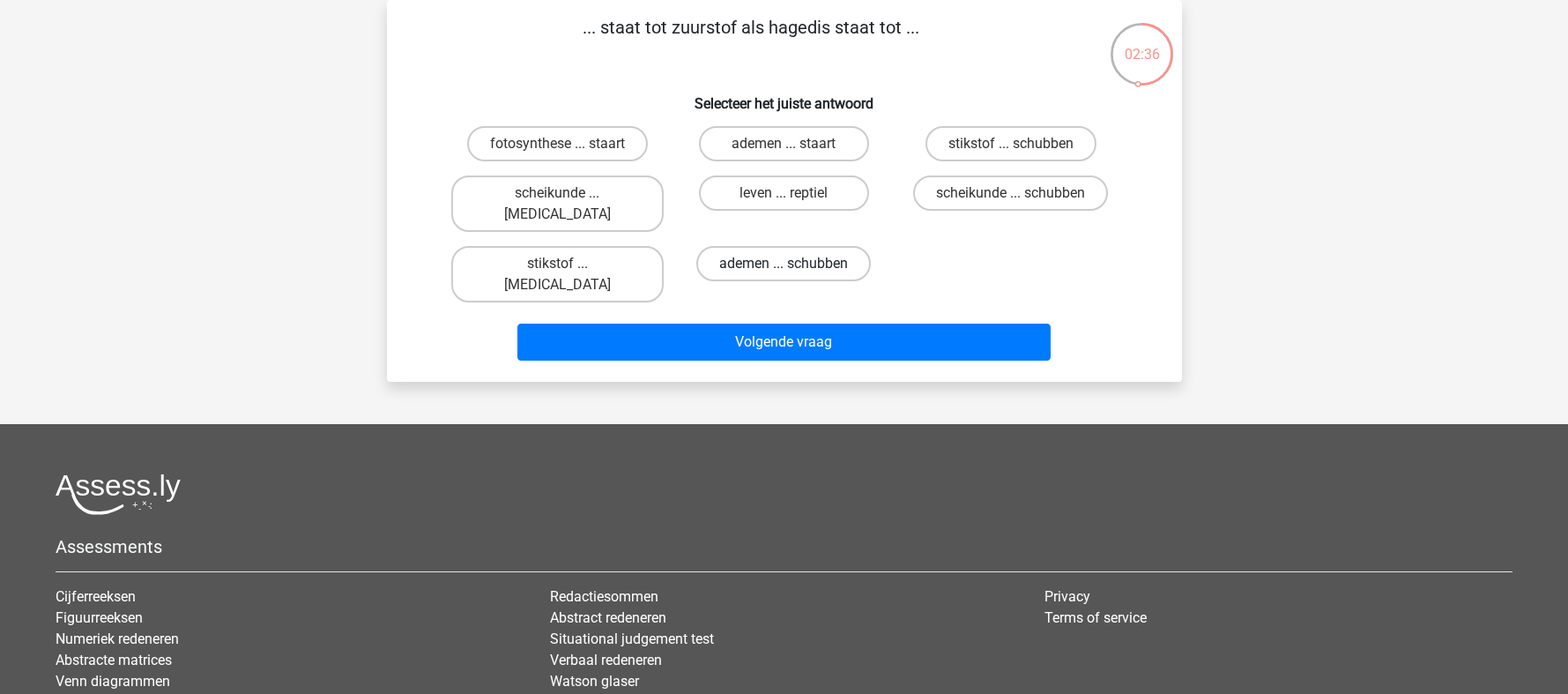
click at [763, 246] on label "ademen ... schubben" at bounding box center [784, 263] width 175 height 35
click at [784, 263] on input "ademen ... schubben" at bounding box center [790, 269] width 11 height 11
radio input "true"
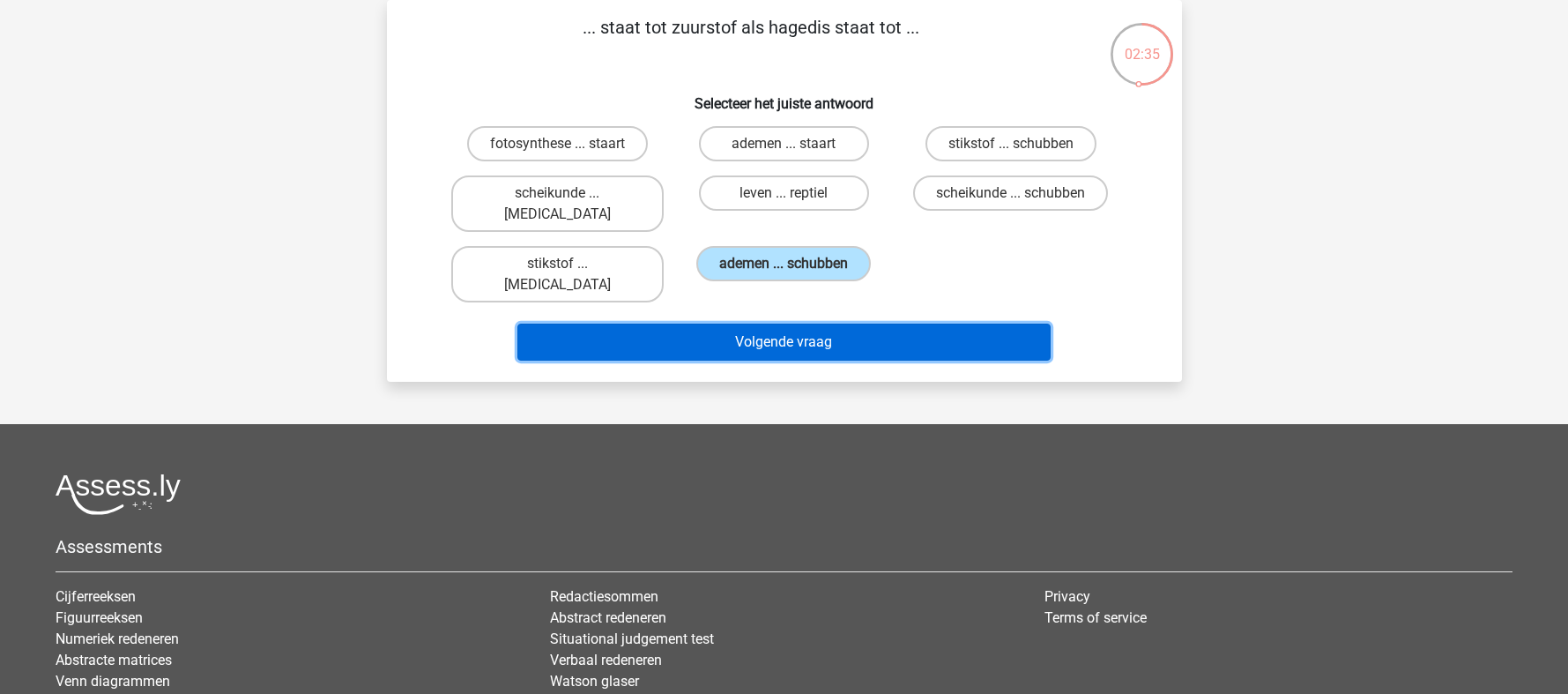
click at [785, 323] on button "Volgende vraag" at bounding box center [783, 341] width 533 height 37
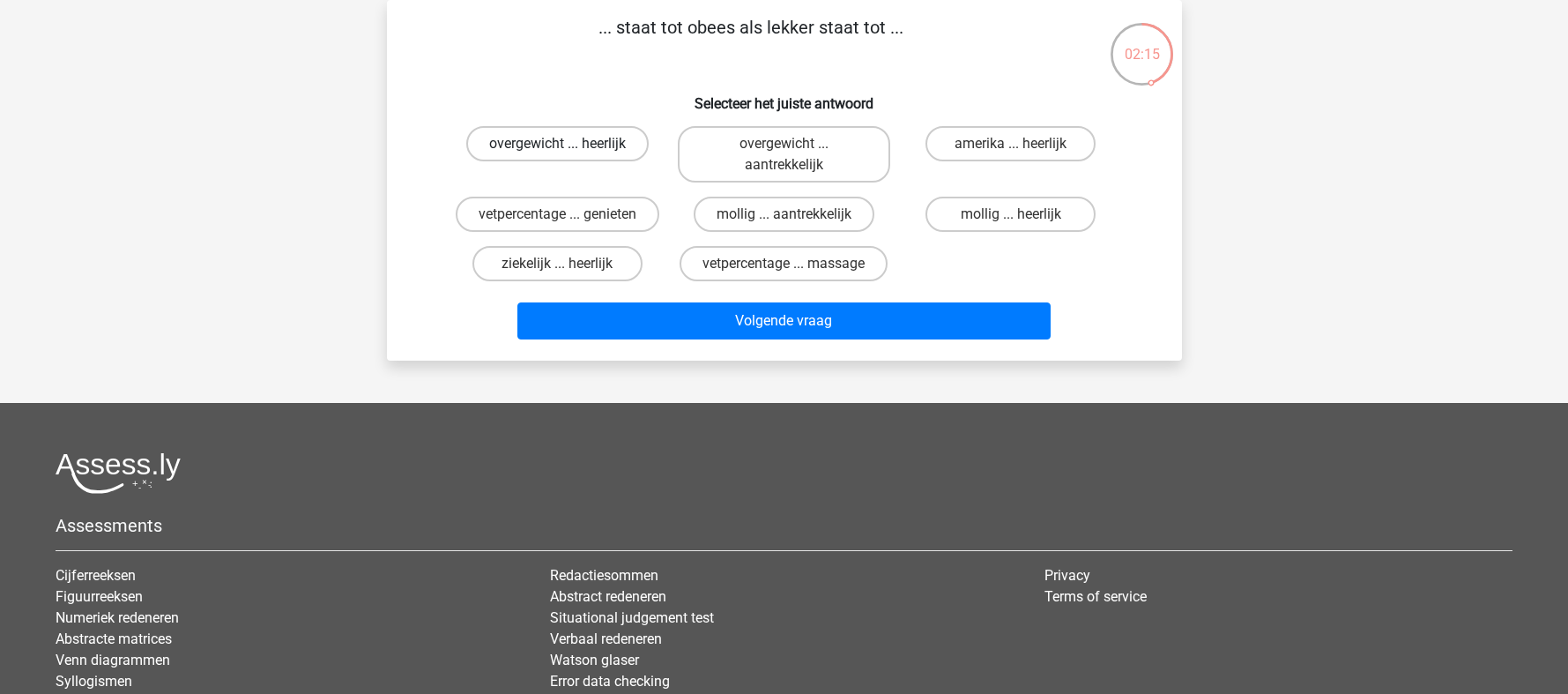
click at [595, 147] on label "overgewicht ... heerlijk" at bounding box center [558, 144] width 182 height 35
click at [568, 147] on input "overgewicht ... heerlijk" at bounding box center [563, 149] width 11 height 11
radio input "true"
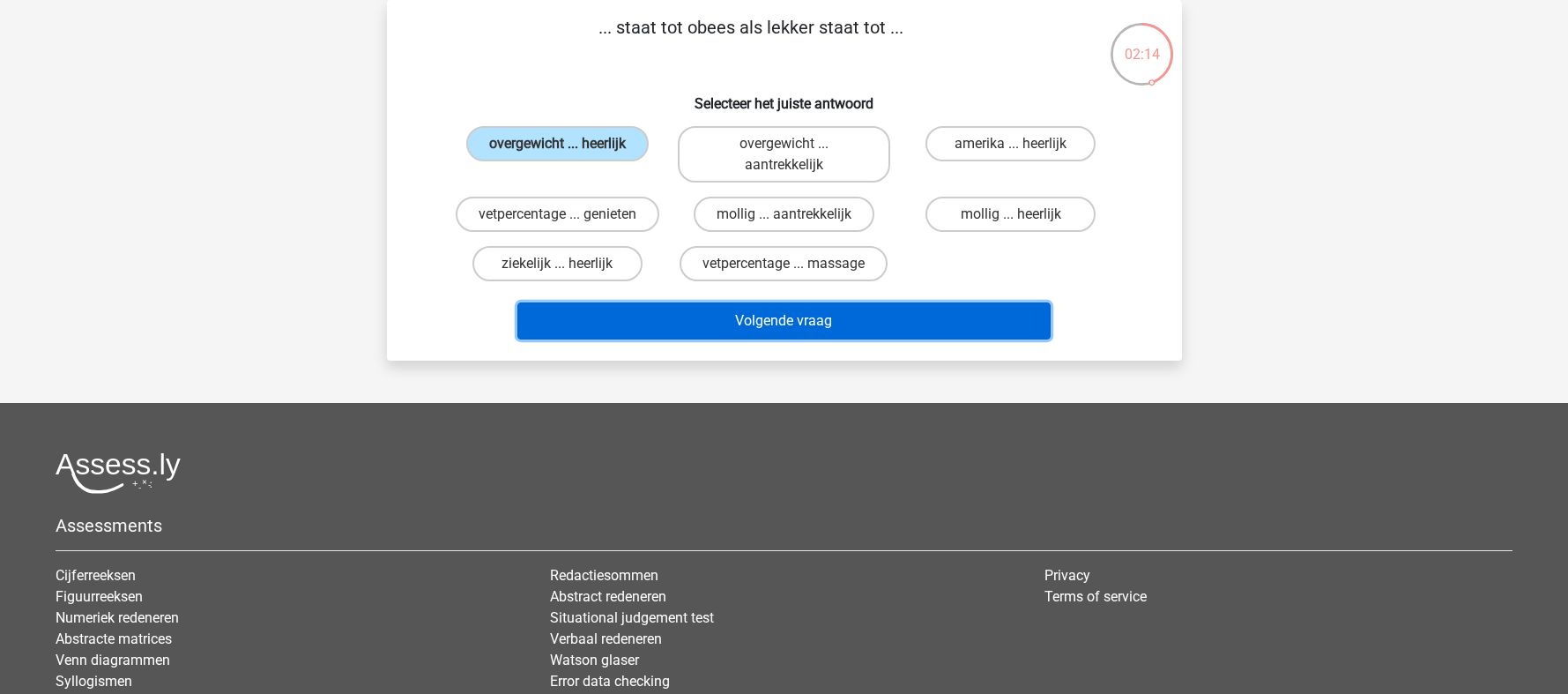
click at [763, 325] on button "Volgende vraag" at bounding box center [783, 320] width 533 height 37
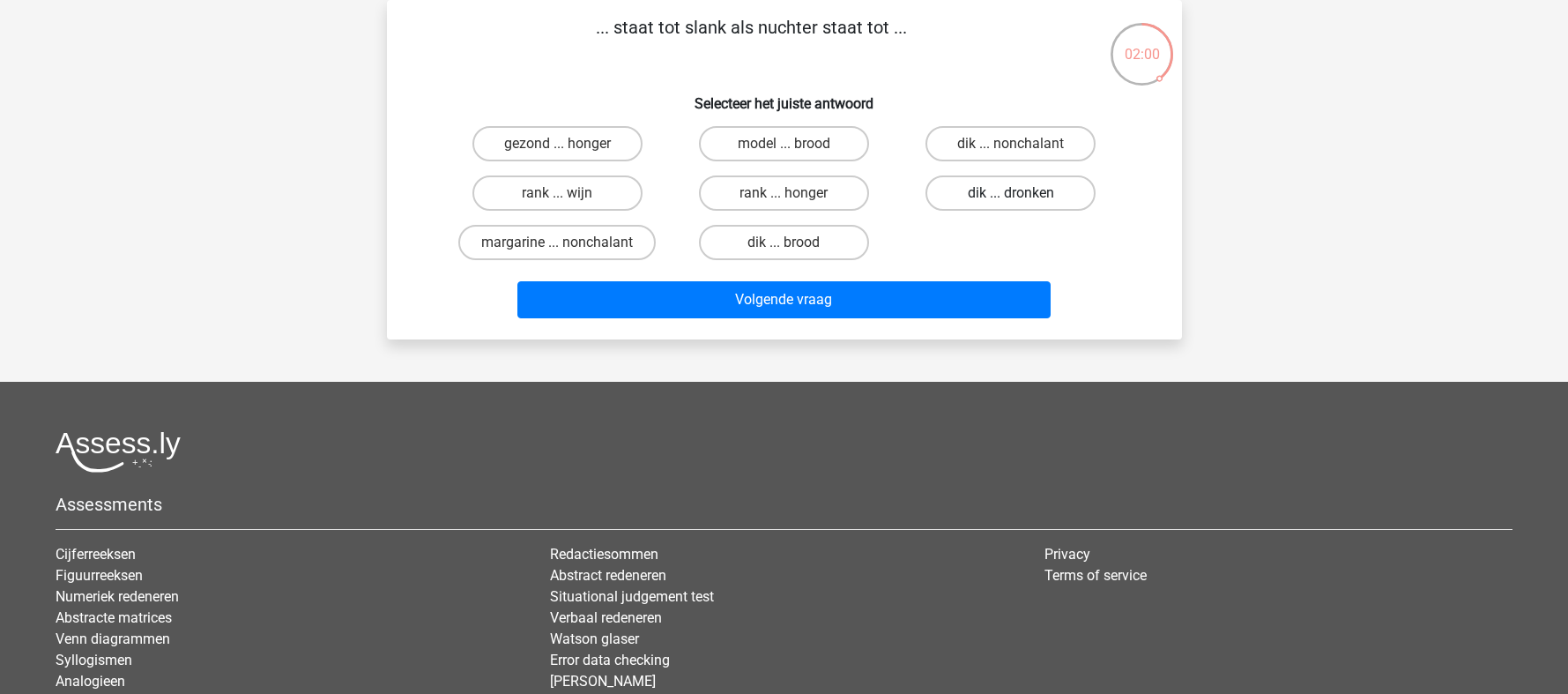
click at [972, 200] on label "dik ... dronken" at bounding box center [1010, 193] width 170 height 35
click at [1011, 200] on input "dik ... dronken" at bounding box center [1017, 199] width 11 height 11
radio input "true"
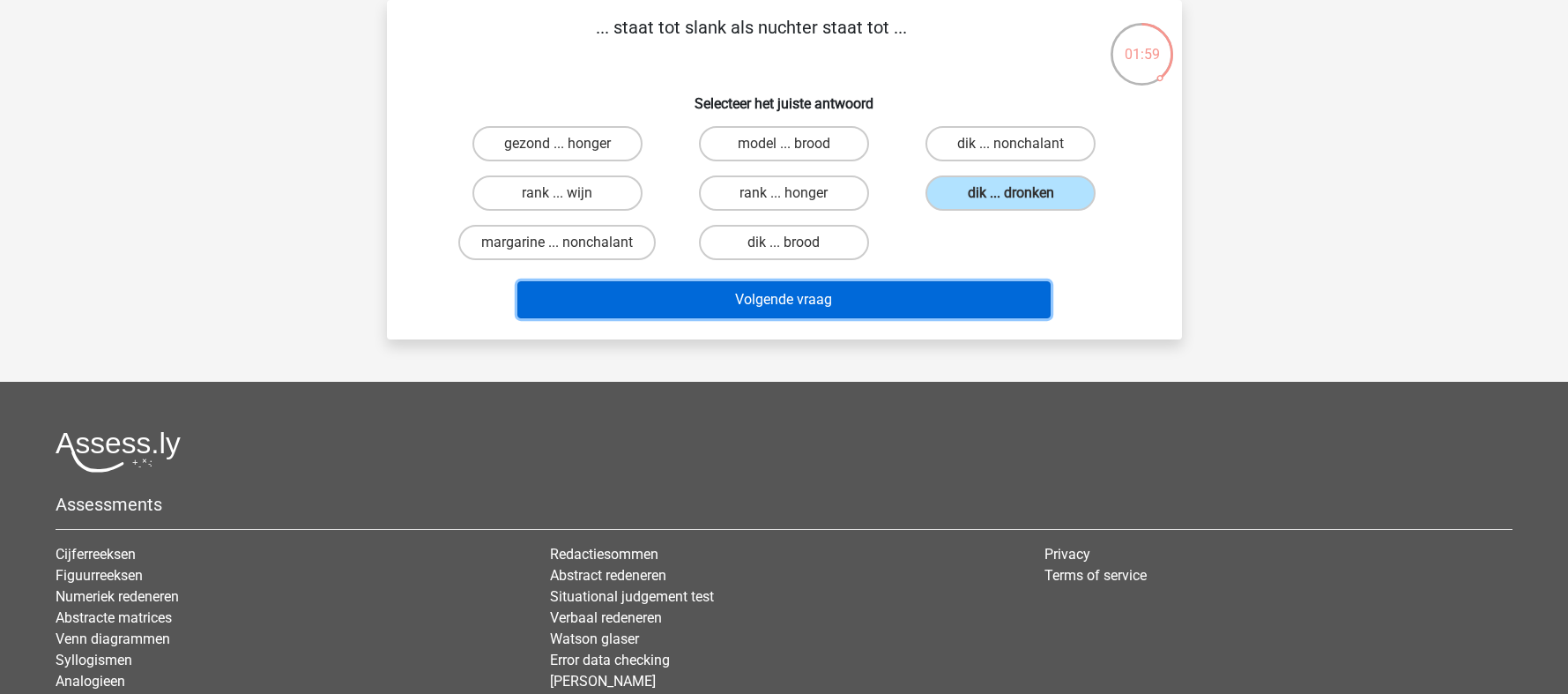
click at [819, 298] on button "Volgende vraag" at bounding box center [783, 299] width 533 height 37
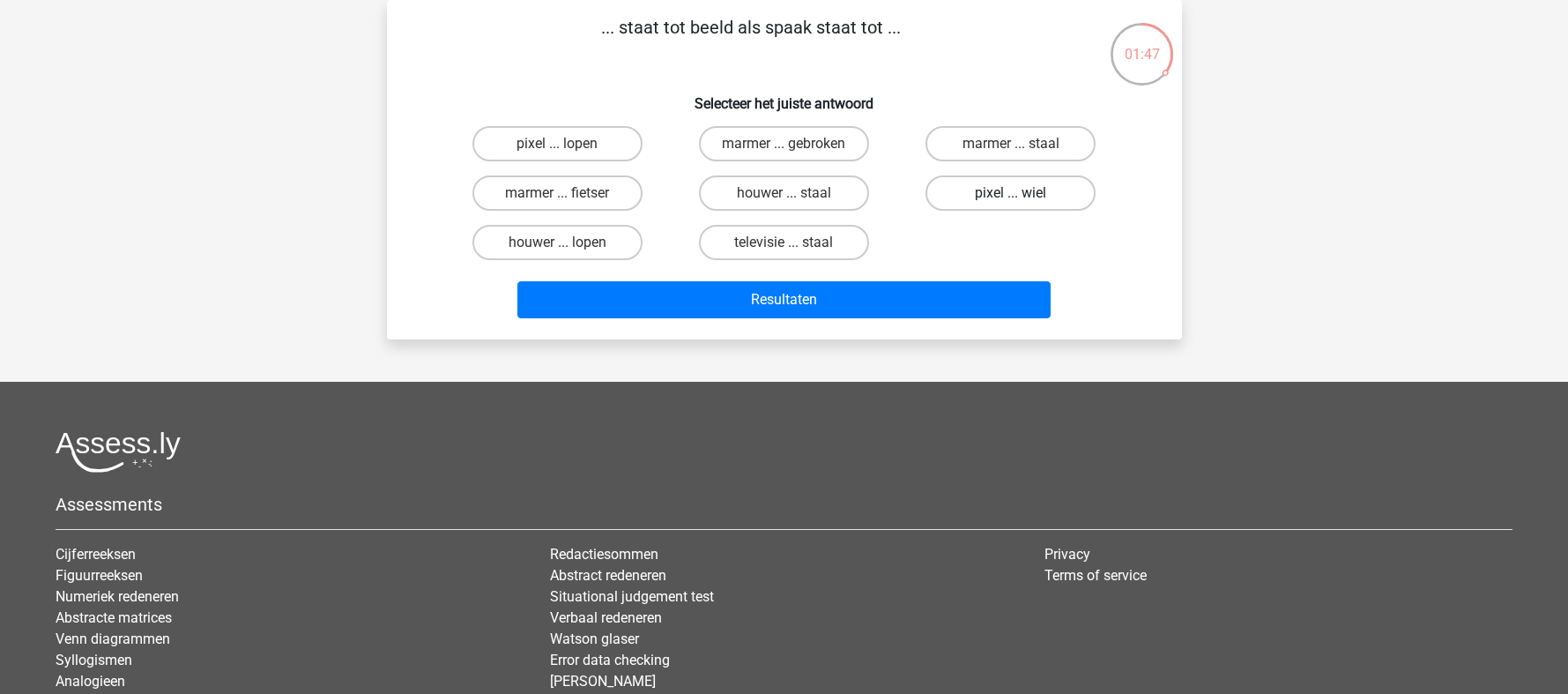
click at [1033, 205] on label "pixel ... wiel" at bounding box center [1010, 193] width 170 height 35
click at [1023, 204] on input "pixel ... wiel" at bounding box center [1017, 199] width 11 height 11
radio input "true"
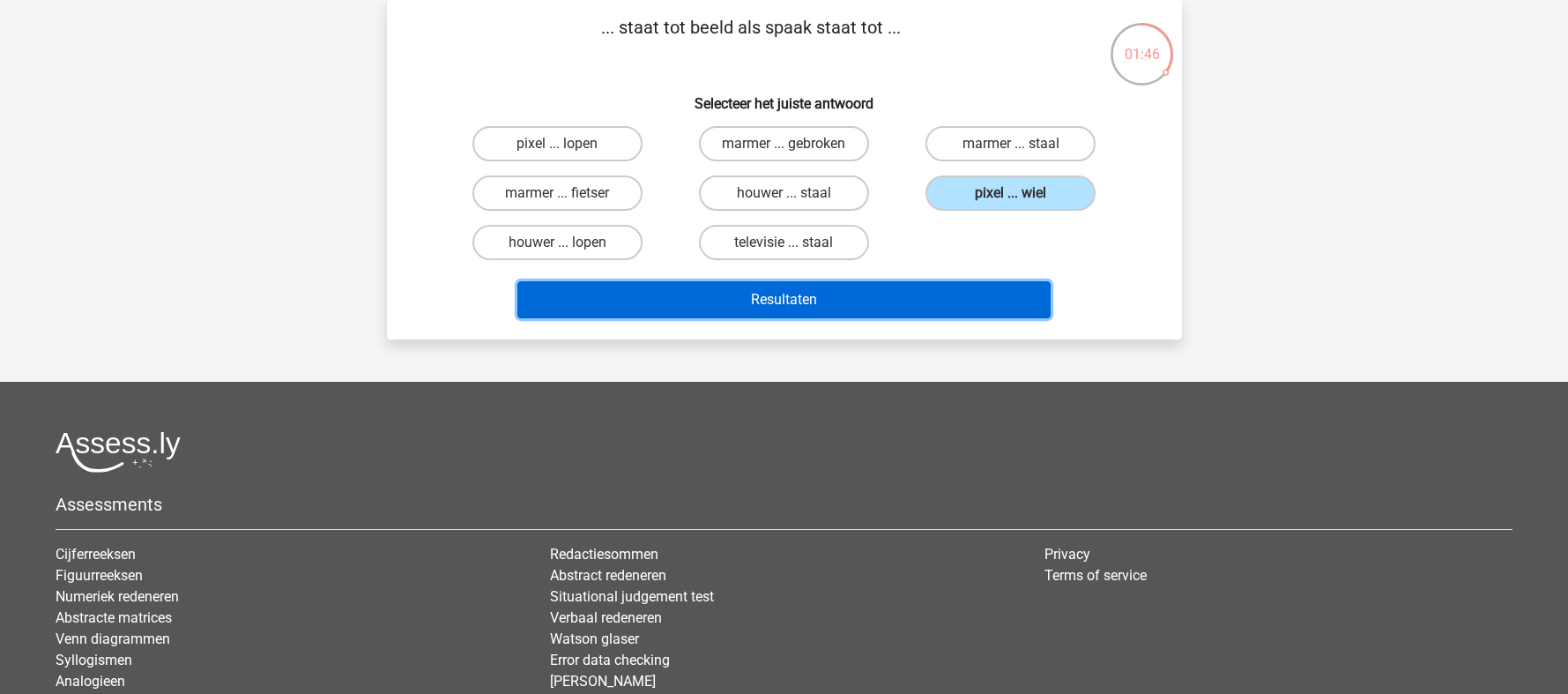
click at [901, 302] on button "Resultaten" at bounding box center [783, 299] width 533 height 37
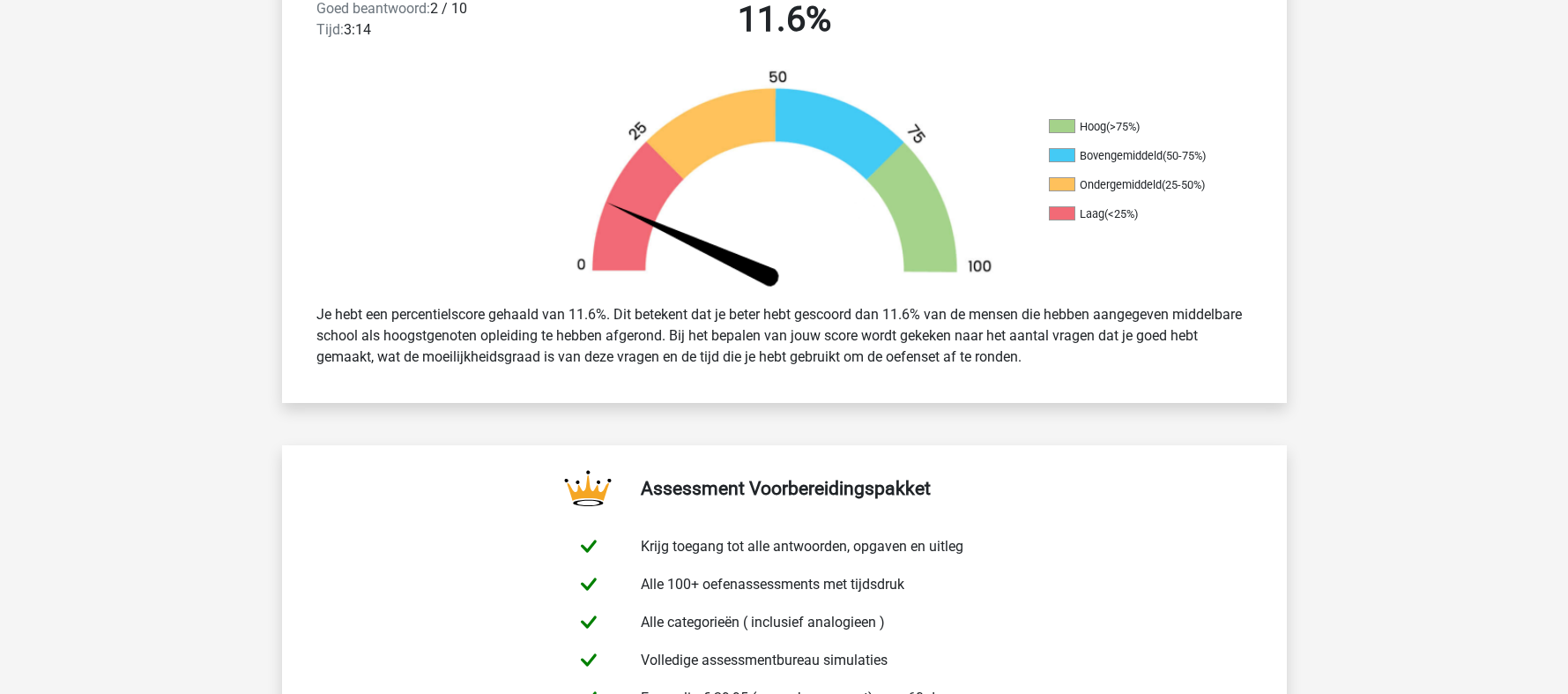
scroll to position [441, 0]
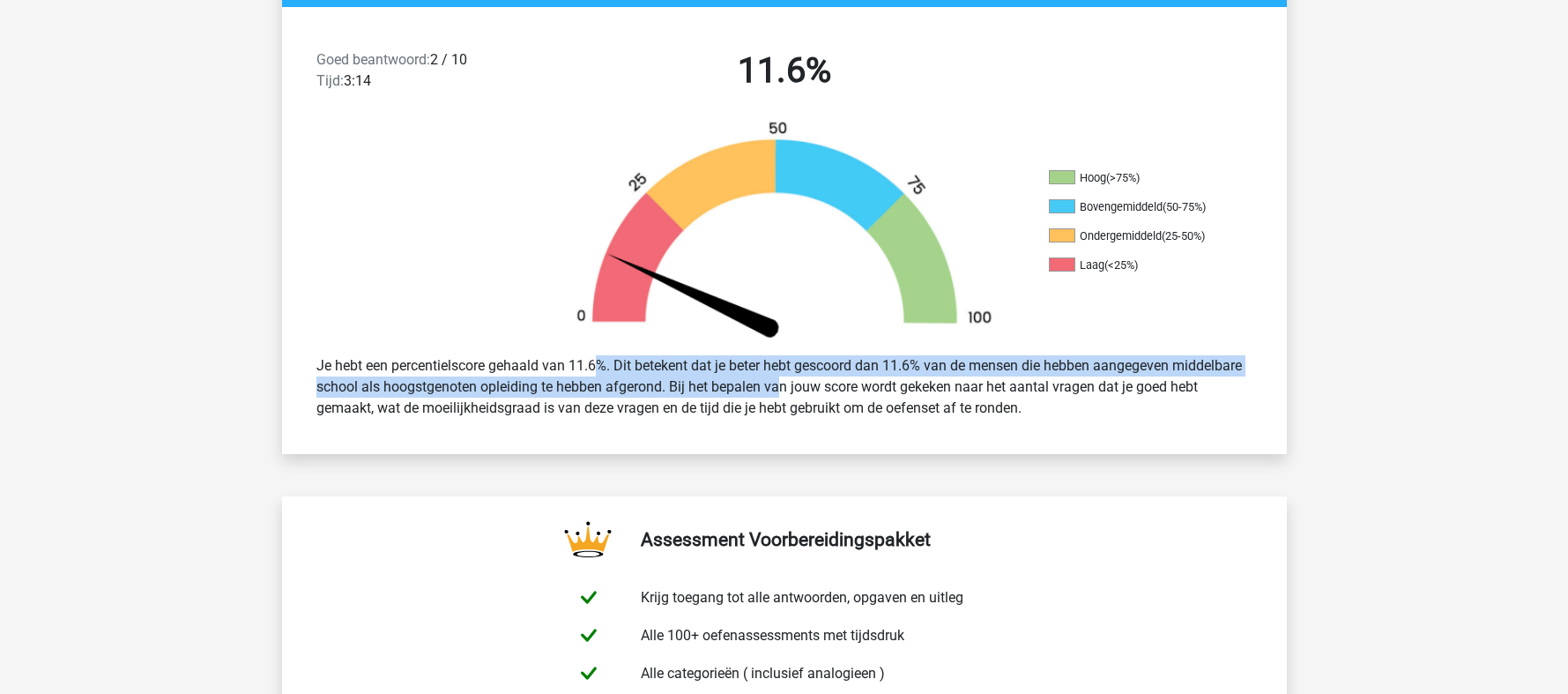
drag, startPoint x: 552, startPoint y: 376, endPoint x: 724, endPoint y: 386, distance: 172.3
click at [724, 386] on div "Je hebt een percentielscore gehaald van 11.6%. Dit betekent dat je beter hebt g…" at bounding box center [784, 387] width 963 height 78
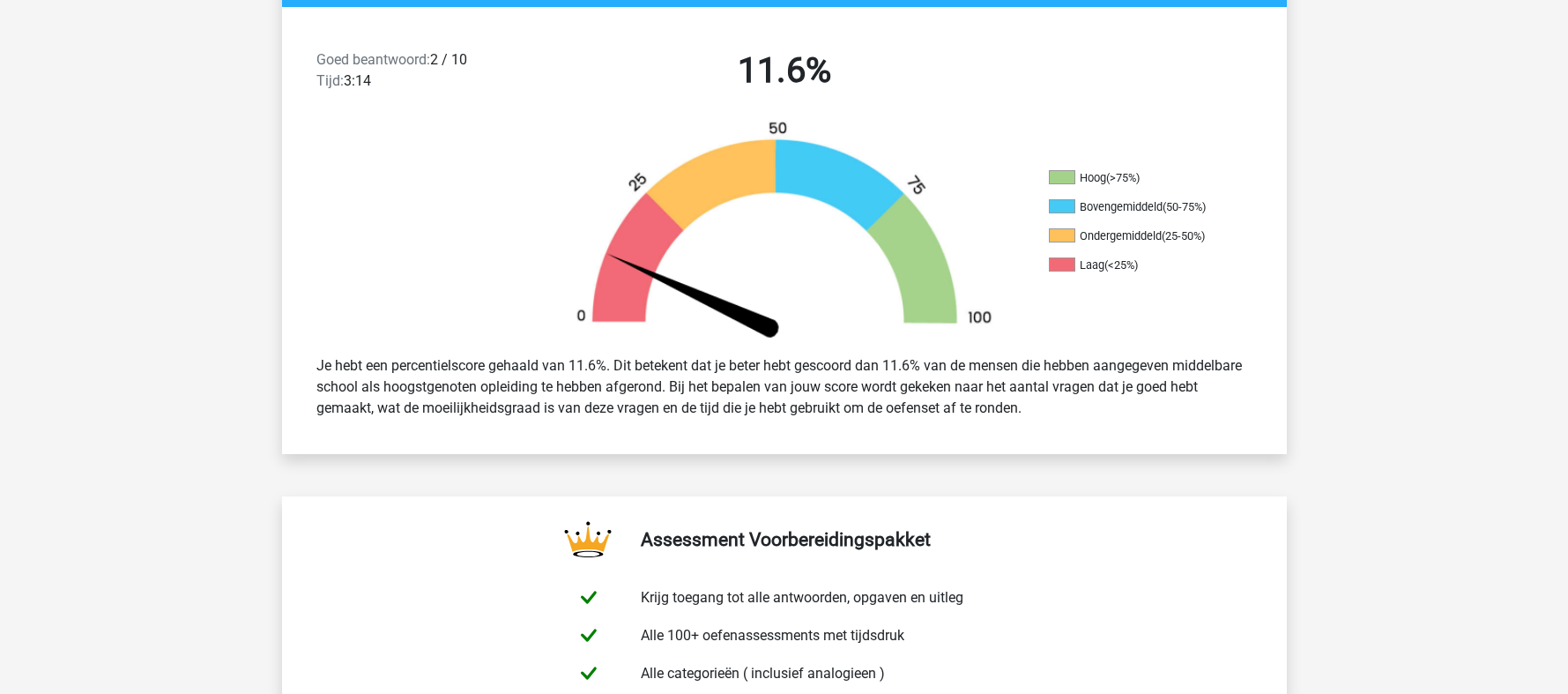
drag, startPoint x: 724, startPoint y: 386, endPoint x: 761, endPoint y: 412, distance: 45.2
click at [761, 412] on div "Je hebt een percentielscore gehaald van 11.6%. Dit betekent dat je beter hebt g…" at bounding box center [784, 387] width 963 height 78
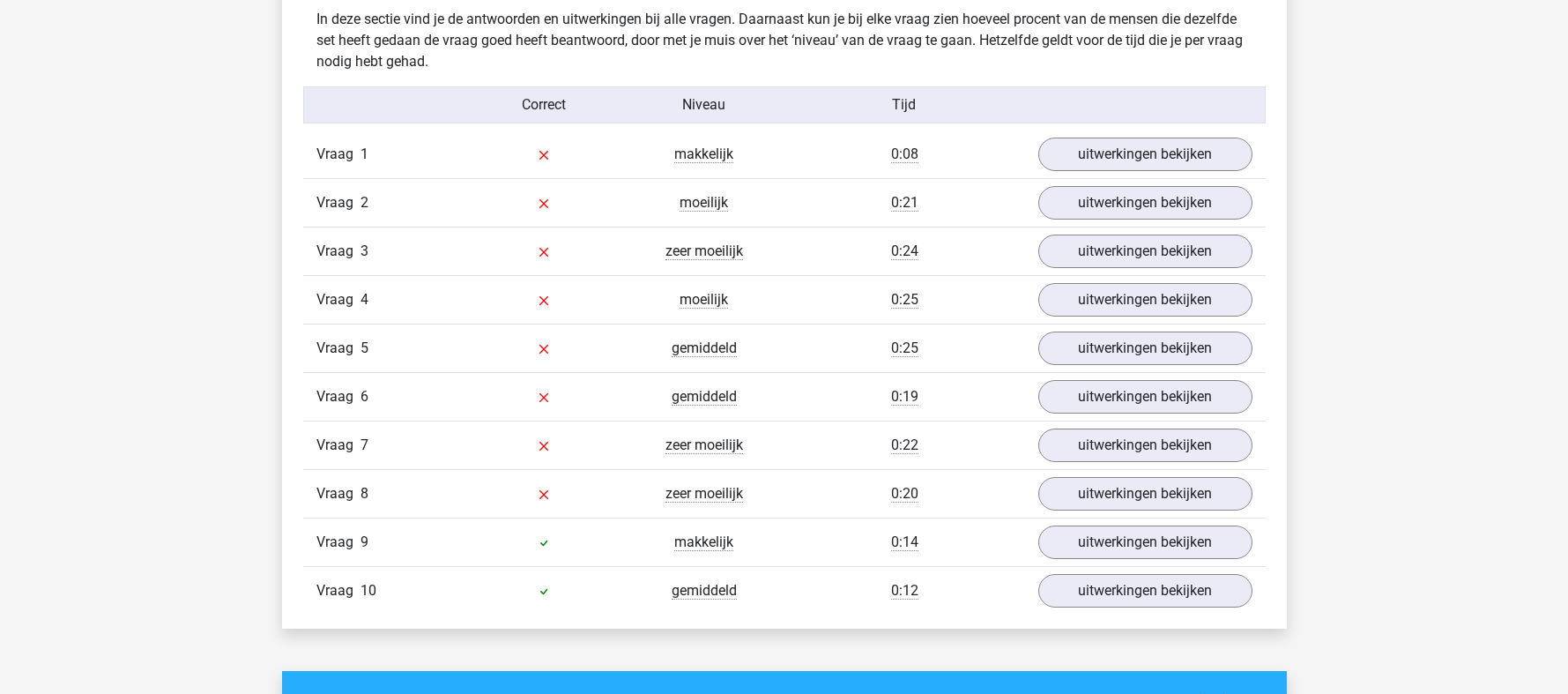
scroll to position [1411, 0]
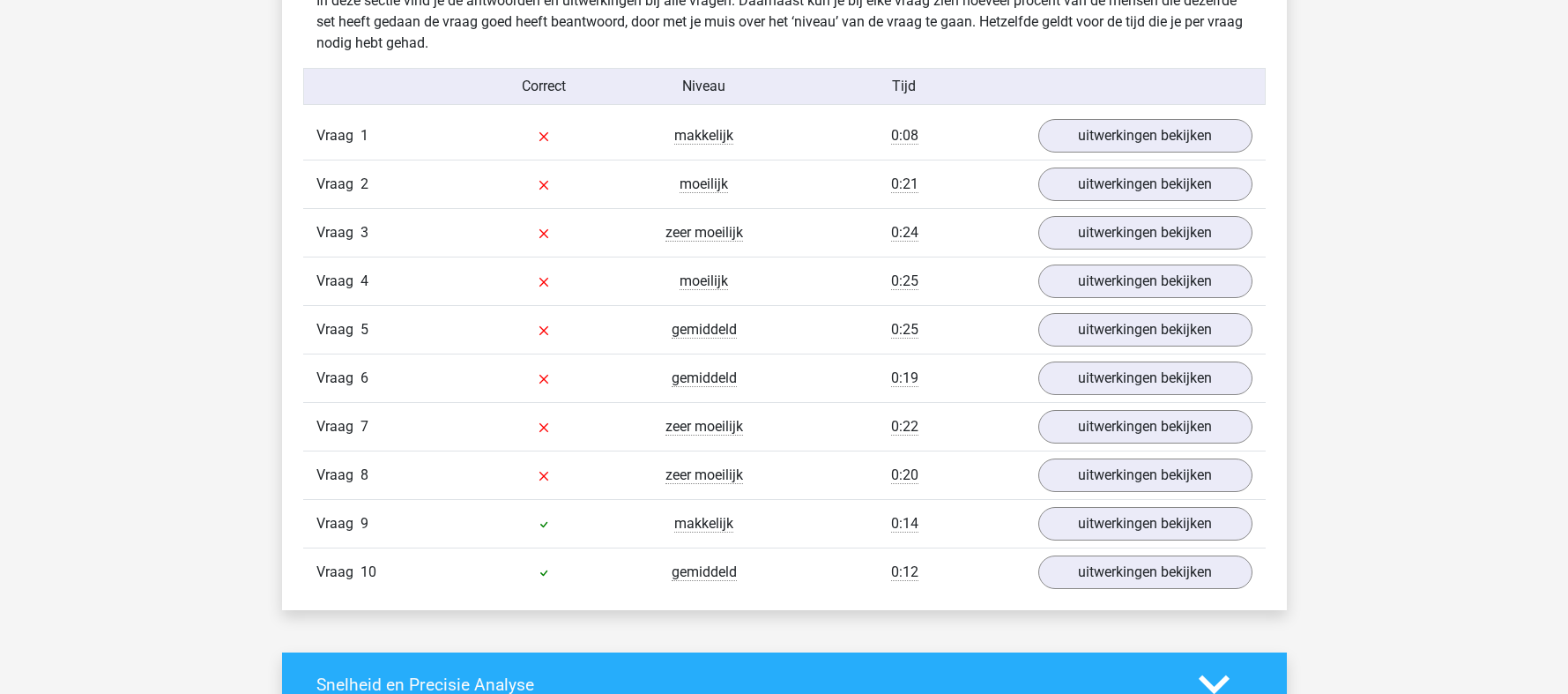
drag, startPoint x: 540, startPoint y: 134, endPoint x: 550, endPoint y: 131, distance: 10.4
click at [540, 134] on icon at bounding box center [544, 136] width 14 height 14
click at [903, 129] on span "0:08" at bounding box center [905, 136] width 28 height 18
click at [1079, 132] on link "uitwerkingen bekijken" at bounding box center [1144, 135] width 246 height 39
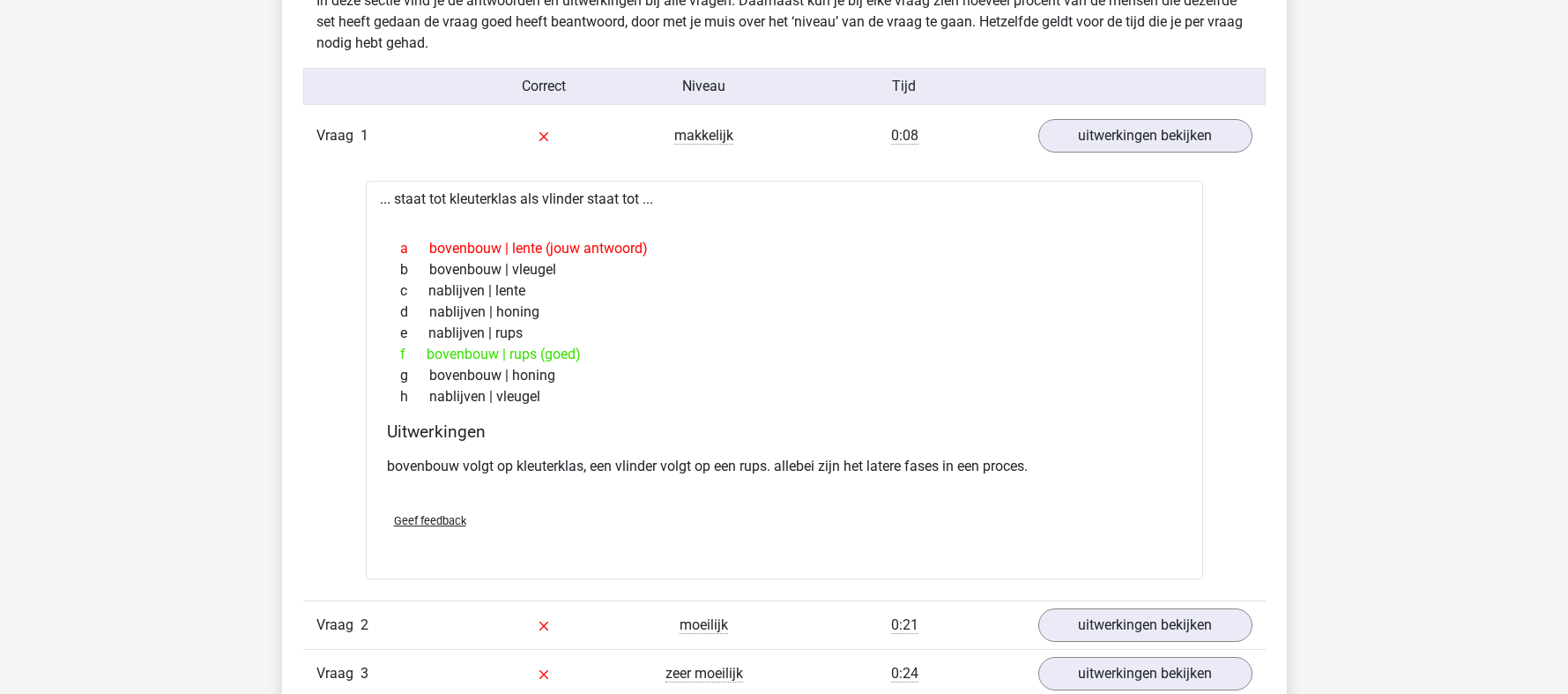
drag, startPoint x: 435, startPoint y: 350, endPoint x: 583, endPoint y: 353, distance: 148.0
click at [583, 353] on div "f bovenbouw | rups (goed)" at bounding box center [784, 355] width 795 height 21
drag, startPoint x: 583, startPoint y: 353, endPoint x: 621, endPoint y: 383, distance: 48.4
click at [621, 383] on div "g bovenbouw | honing" at bounding box center [784, 376] width 795 height 21
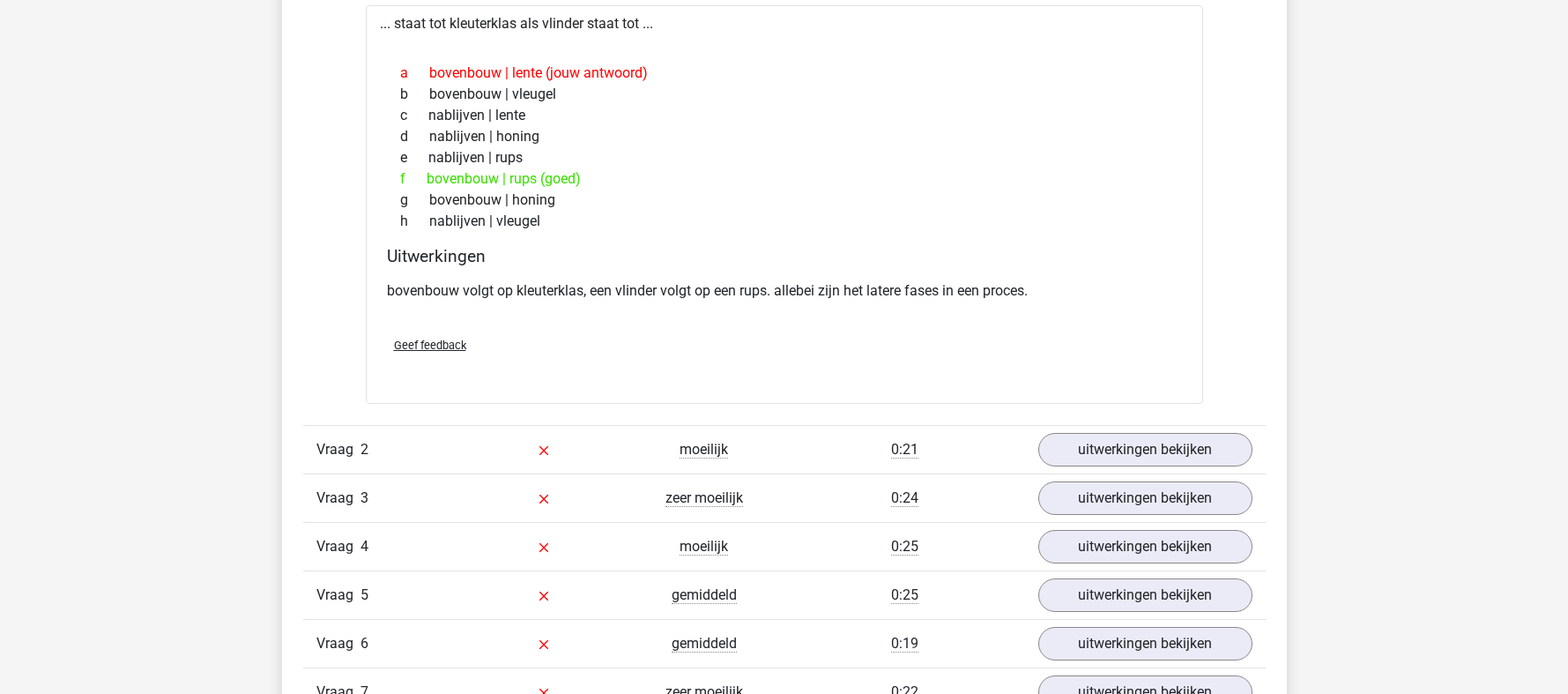
scroll to position [1588, 0]
click at [1106, 448] on link "uitwerkingen bekijken" at bounding box center [1144, 450] width 246 height 39
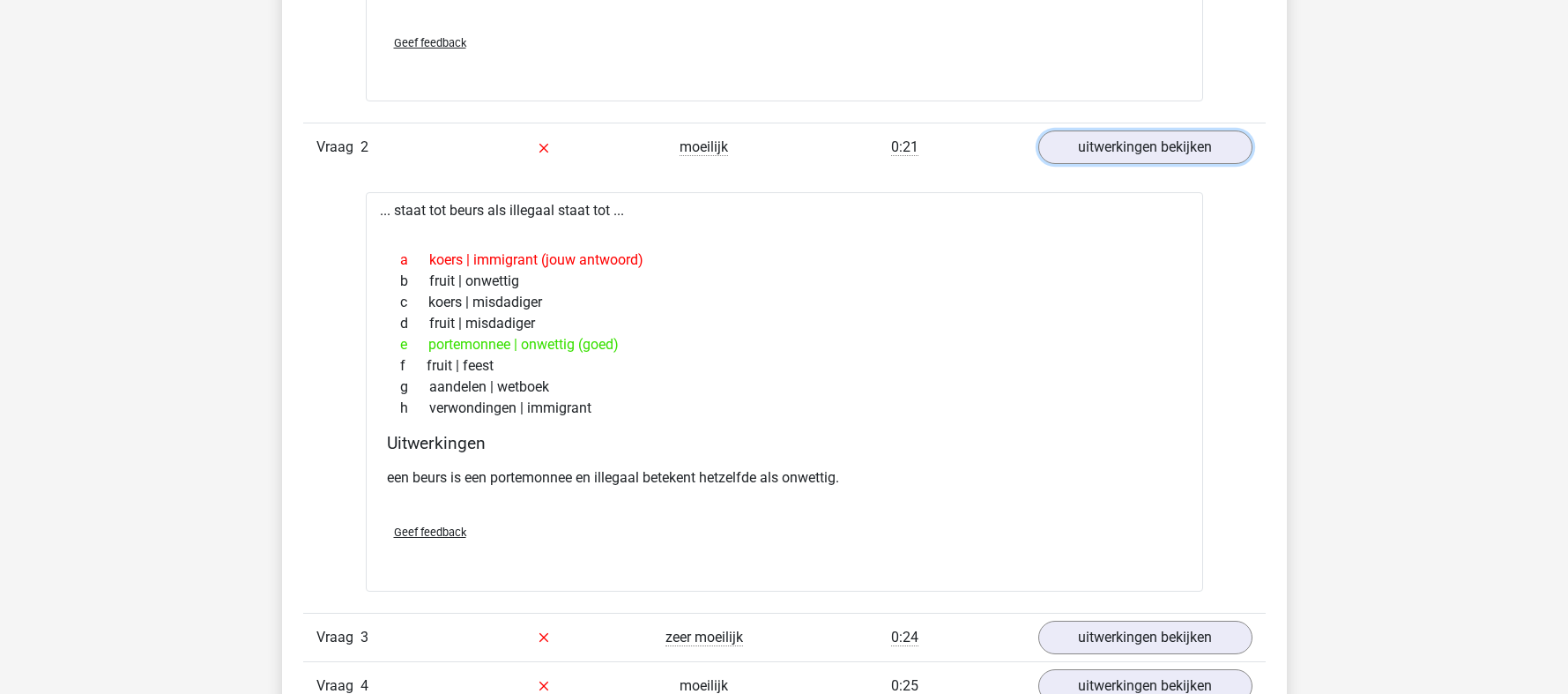
scroll to position [1940, 0]
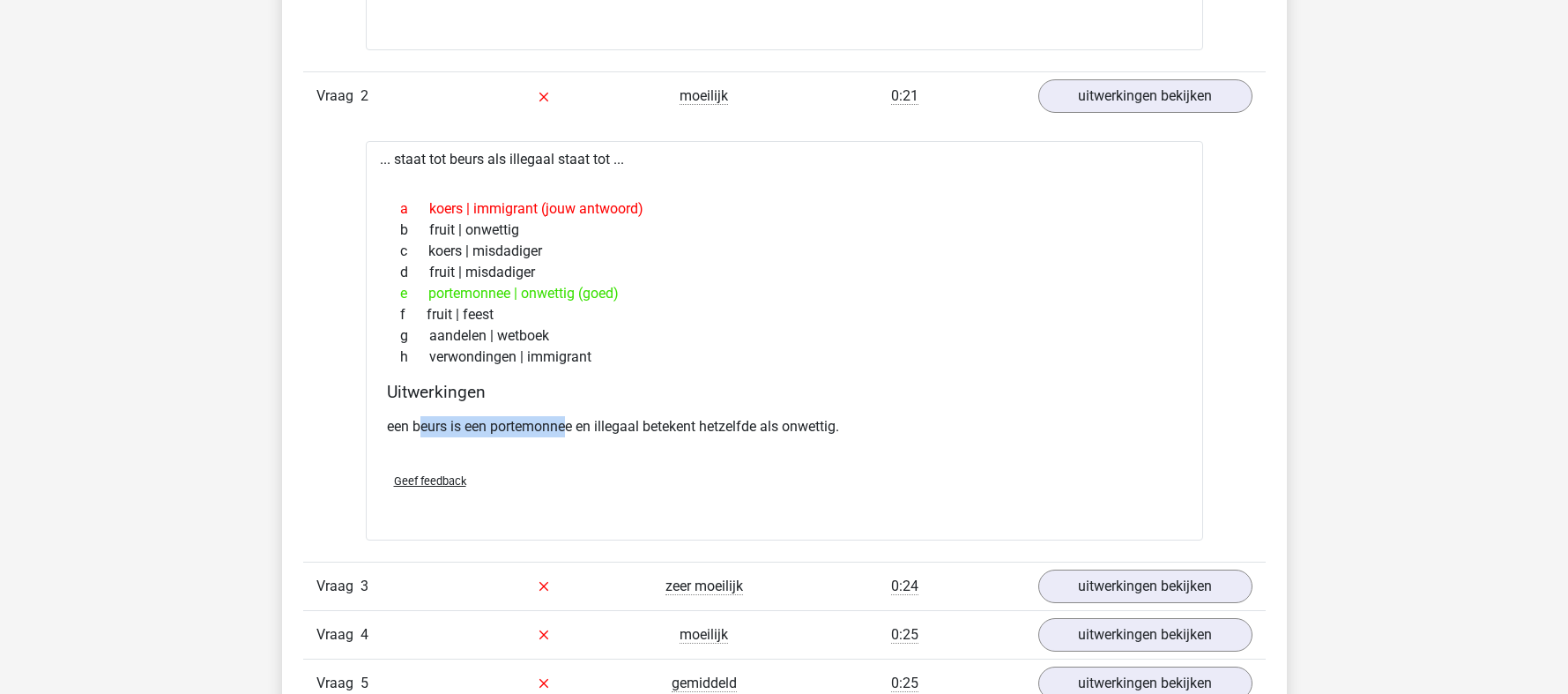
drag, startPoint x: 543, startPoint y: 423, endPoint x: 591, endPoint y: 428, distance: 48.3
click at [591, 428] on p "een beurs is een portemonnee en illegaal betekent hetzelfde als onwettig." at bounding box center [784, 427] width 795 height 21
drag, startPoint x: 591, startPoint y: 428, endPoint x: 616, endPoint y: 459, distance: 39.8
click at [616, 459] on div "Geef feedback" at bounding box center [785, 480] width 810 height 45
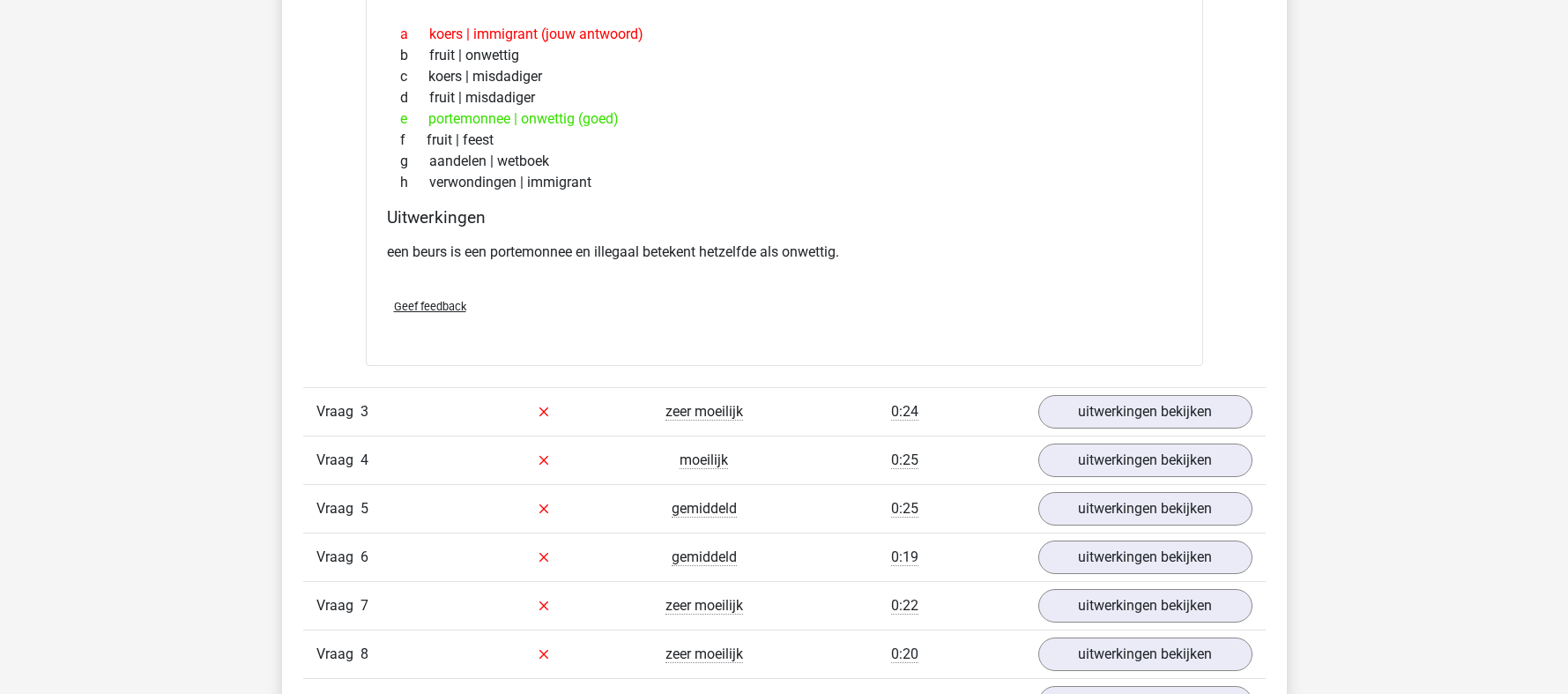
scroll to position [2116, 0]
click at [1115, 416] on link "uitwerkingen bekijken" at bounding box center [1144, 410] width 246 height 39
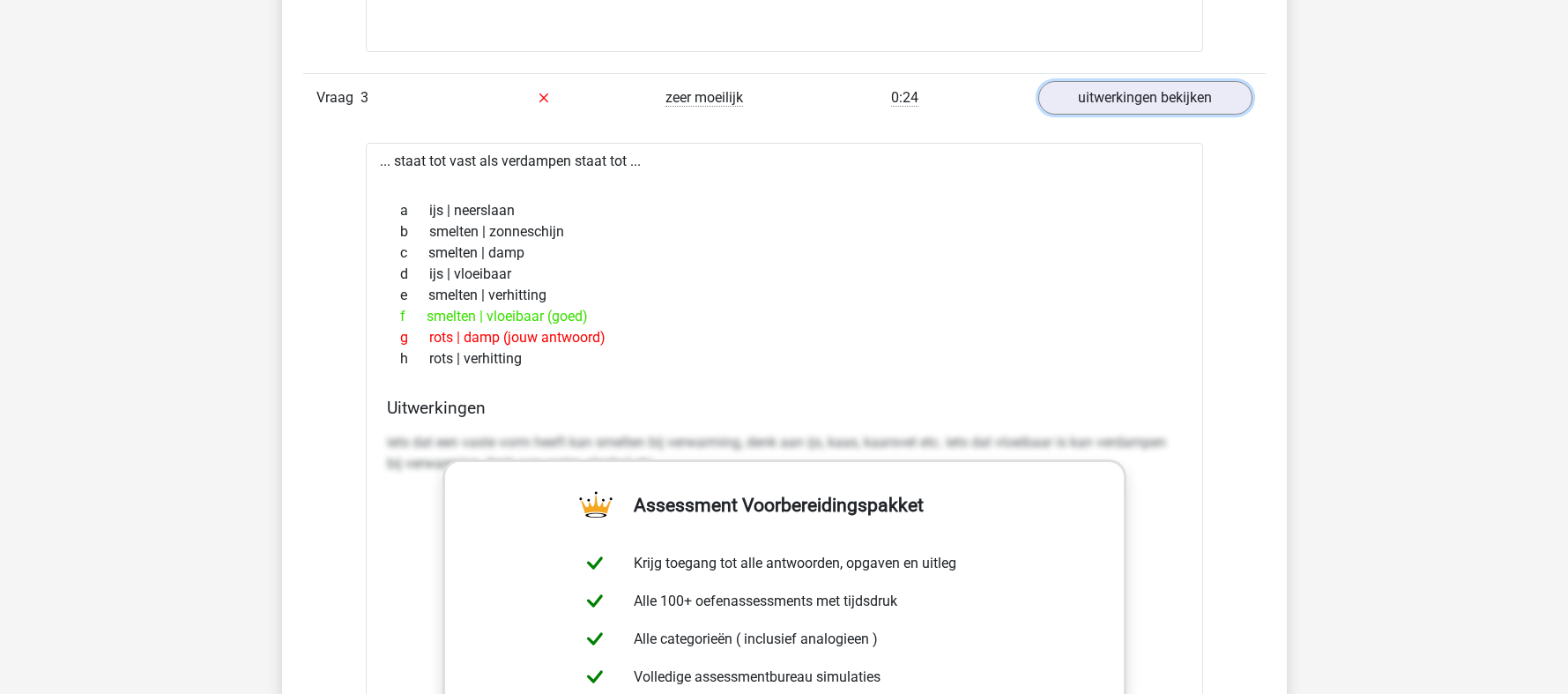
scroll to position [2381, 0]
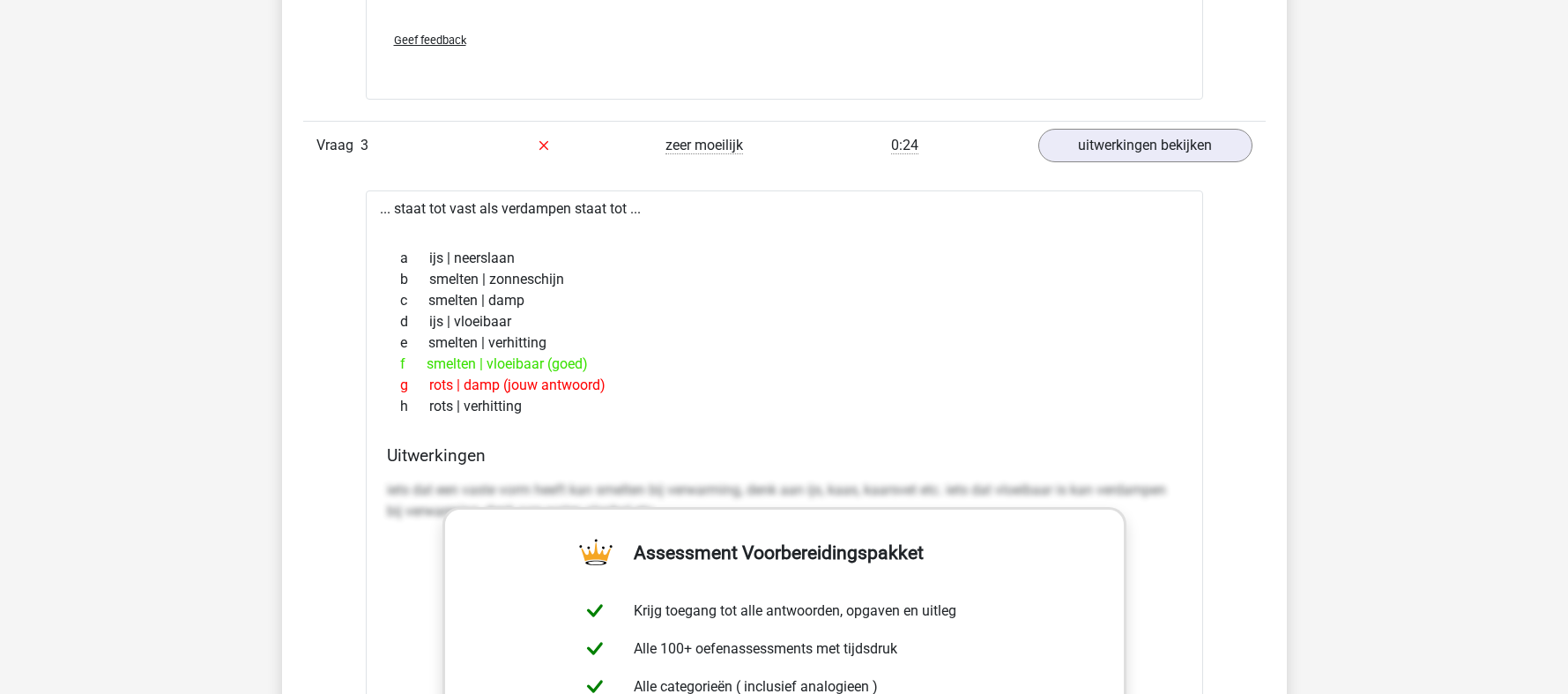
click at [676, 292] on div "c smelten | damp" at bounding box center [784, 300] width 795 height 21
click at [1117, 140] on link "uitwerkingen bekijken" at bounding box center [1144, 145] width 246 height 39
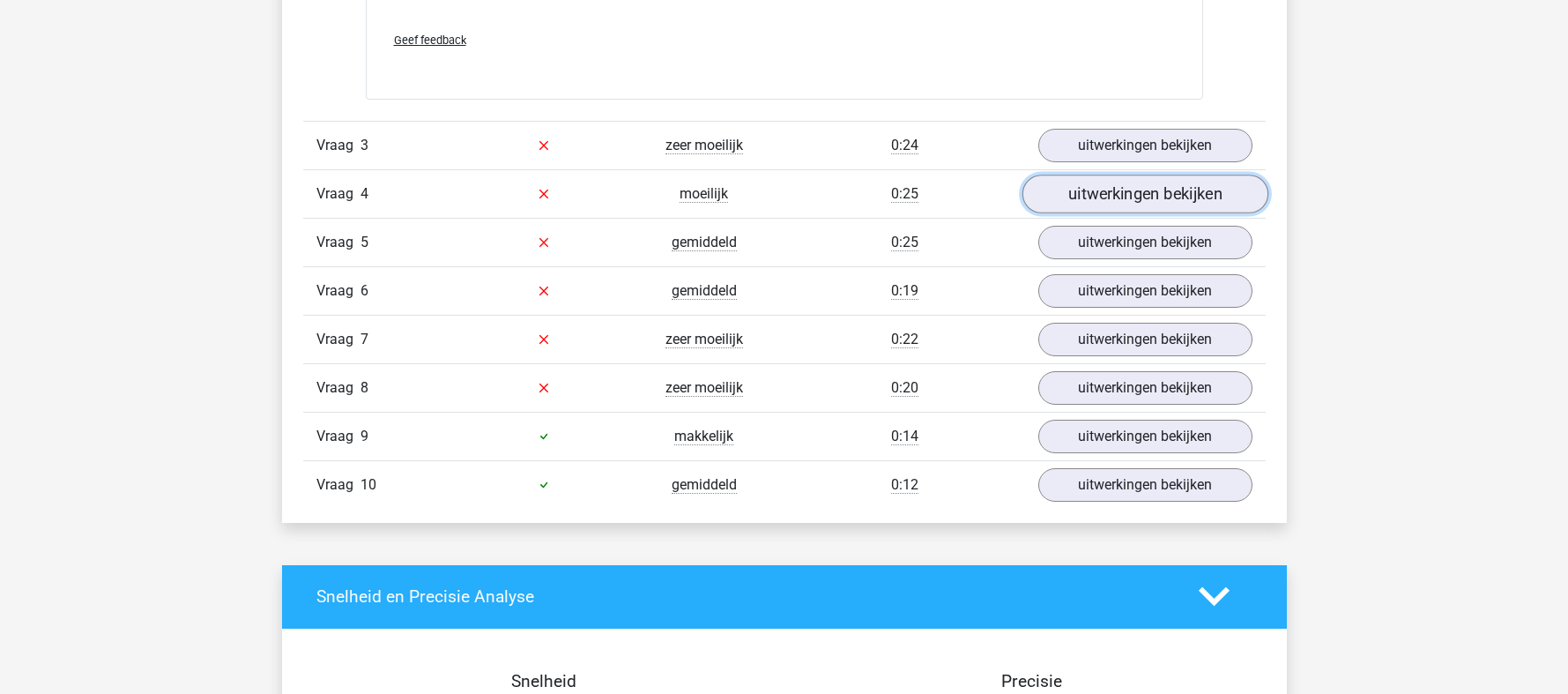
click at [1119, 183] on link "uitwerkingen bekijken" at bounding box center [1144, 194] width 246 height 39
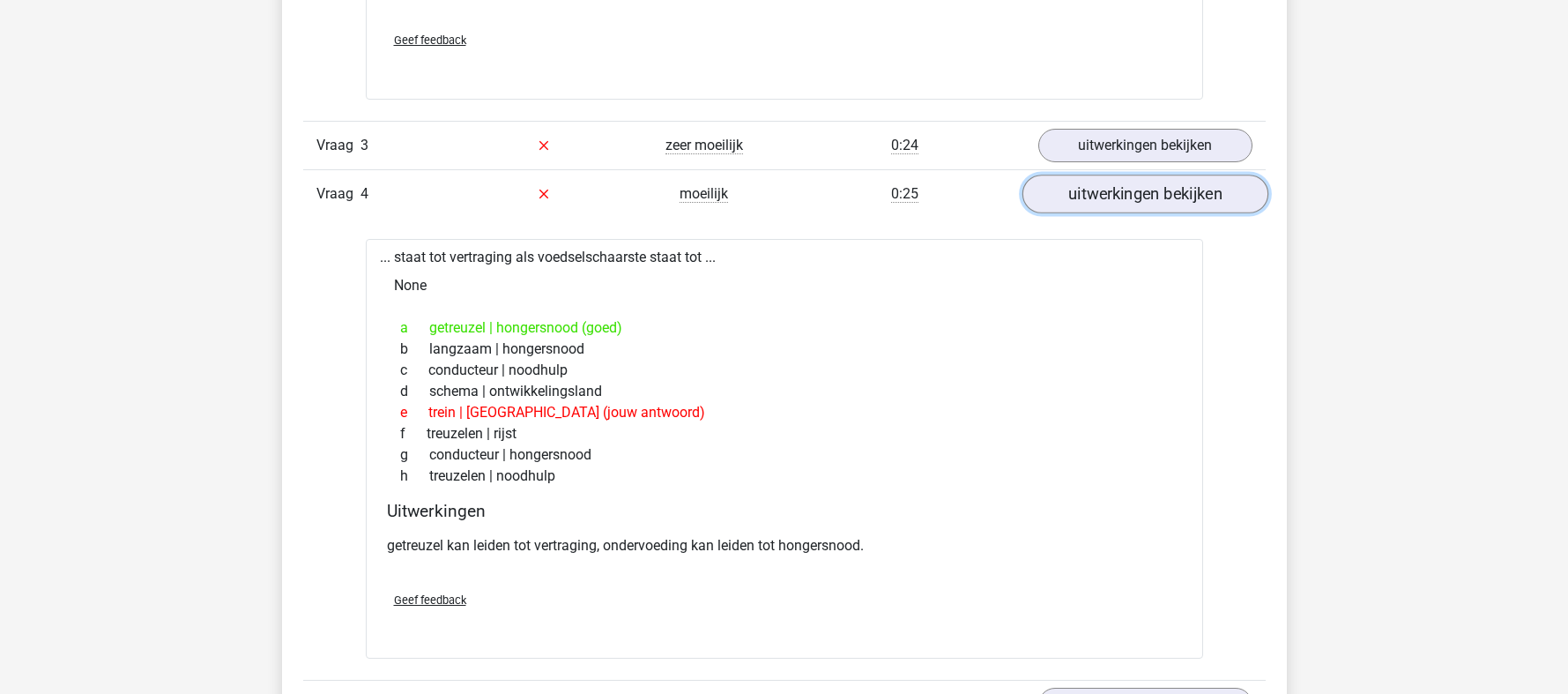
click at [1105, 193] on link "uitwerkingen bekijken" at bounding box center [1144, 194] width 246 height 39
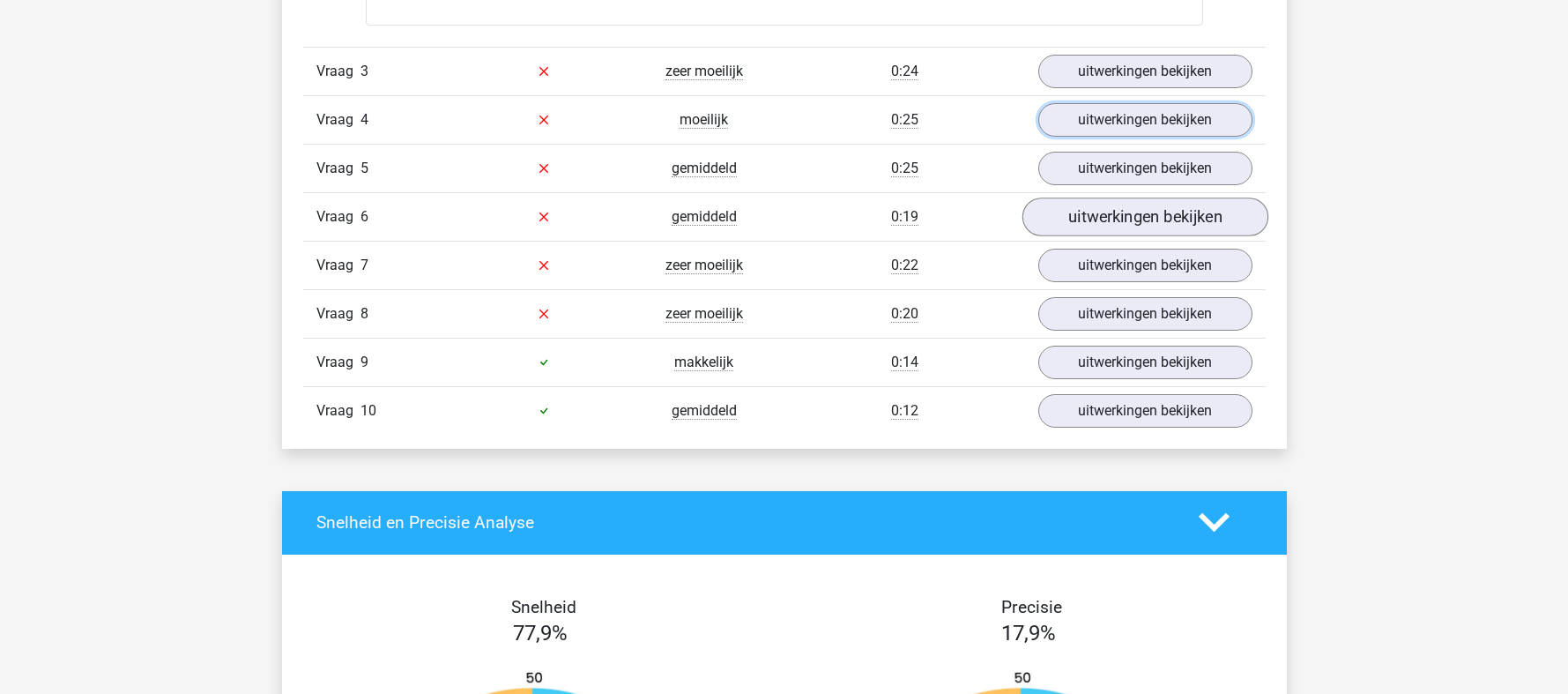
scroll to position [2469, 0]
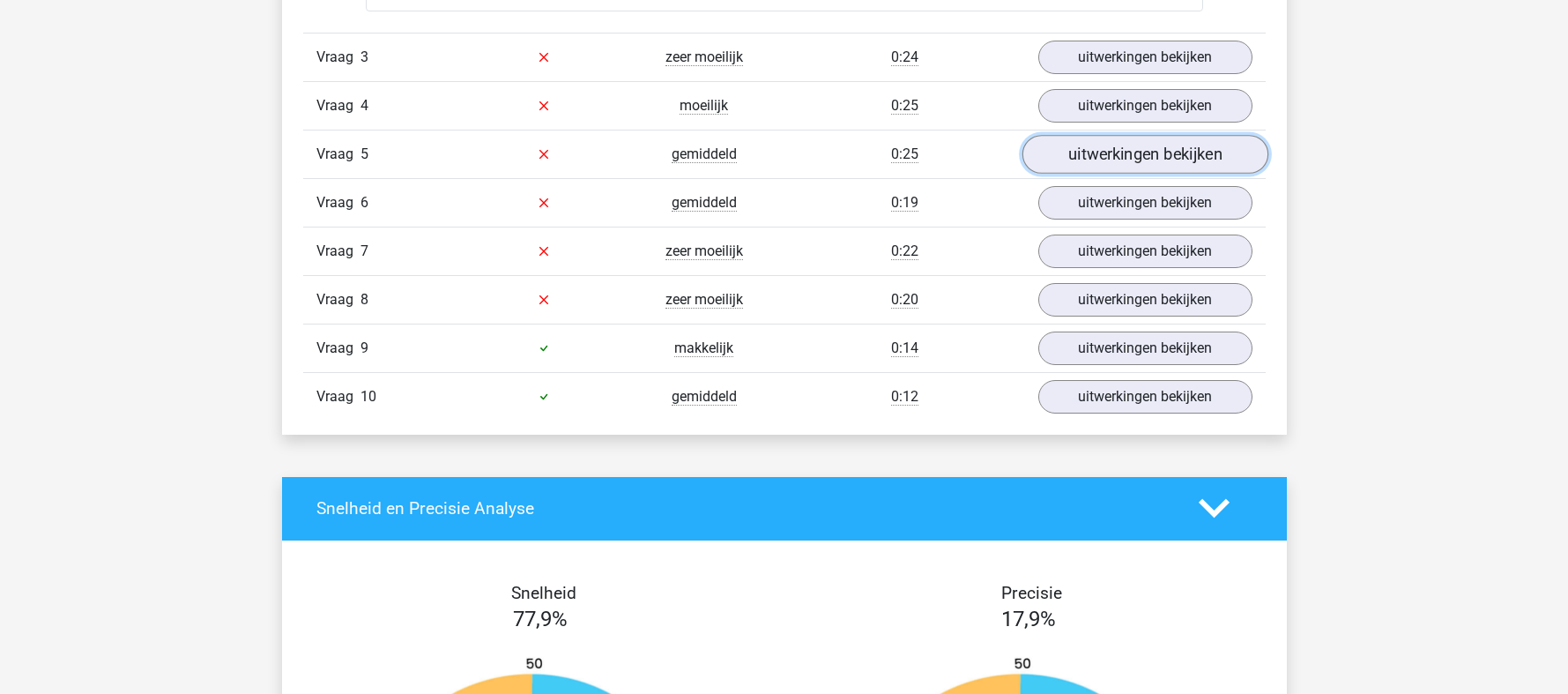
click at [1094, 160] on link "uitwerkingen bekijken" at bounding box center [1144, 154] width 246 height 39
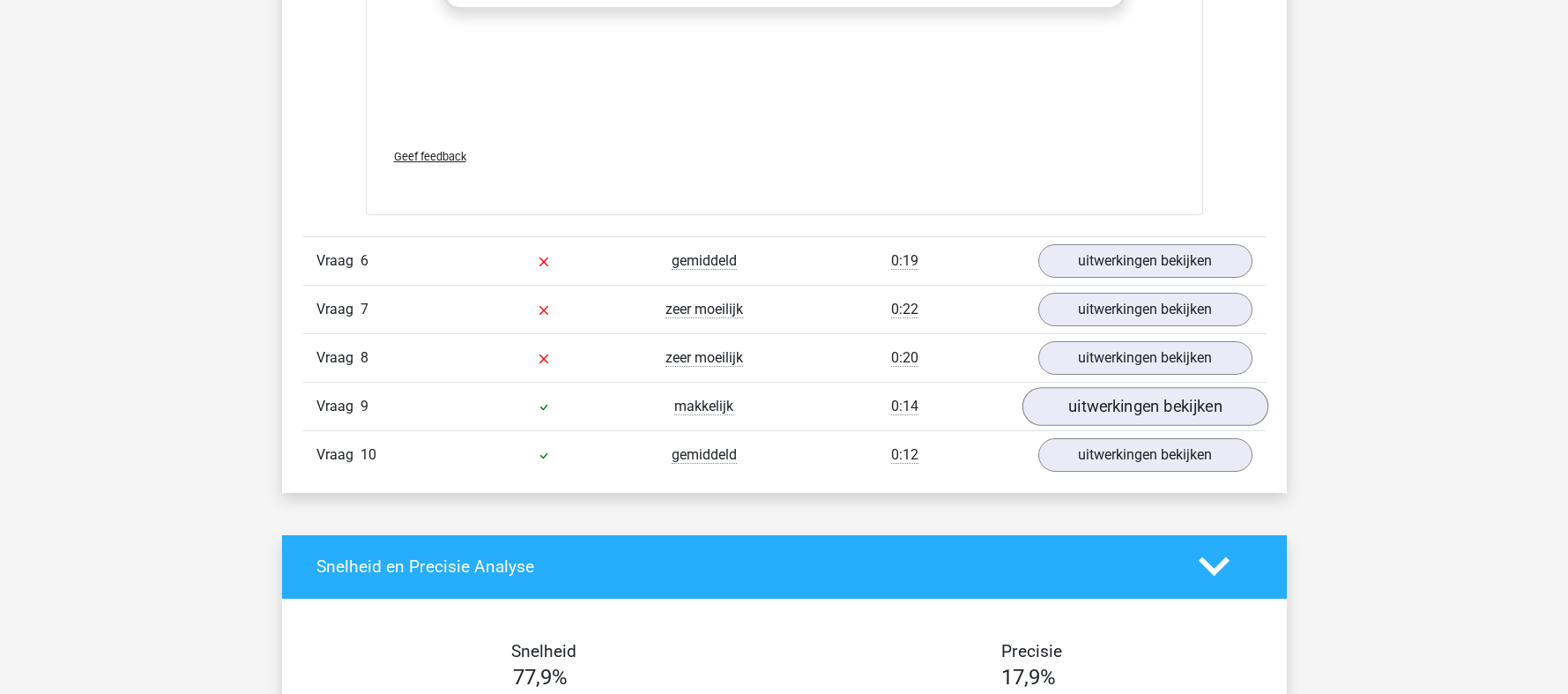
scroll to position [3351, 0]
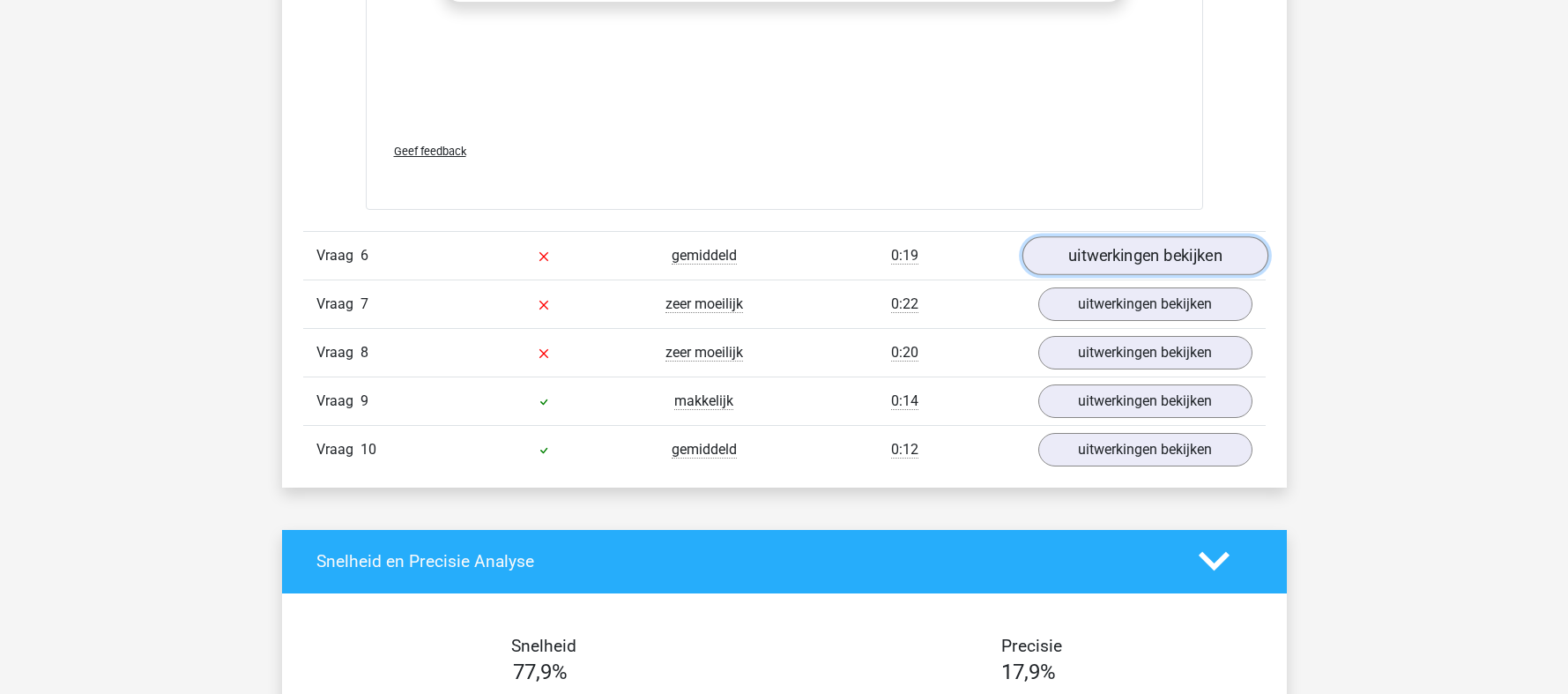
click at [1151, 246] on link "uitwerkingen bekijken" at bounding box center [1144, 256] width 246 height 39
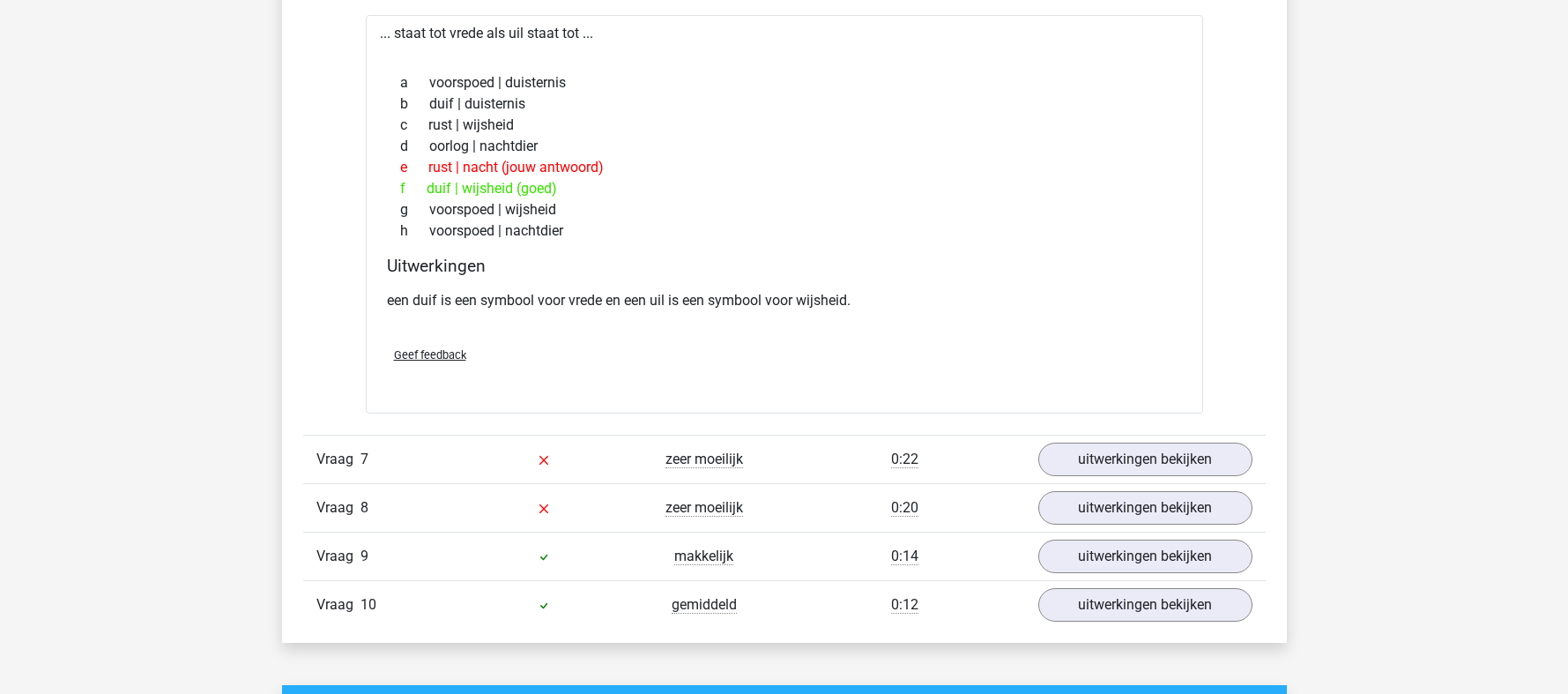
scroll to position [3704, 0]
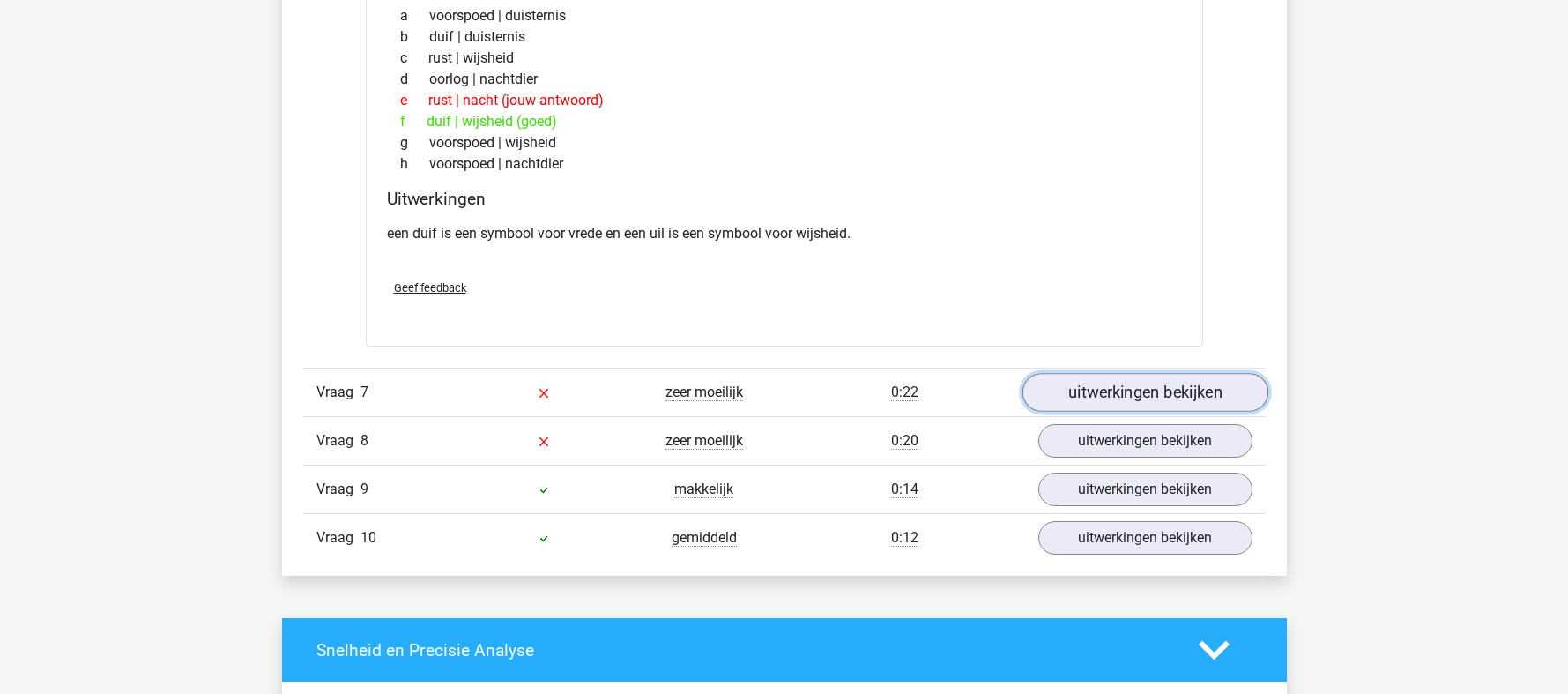
click at [1076, 394] on link "uitwerkingen bekijken" at bounding box center [1144, 392] width 246 height 39
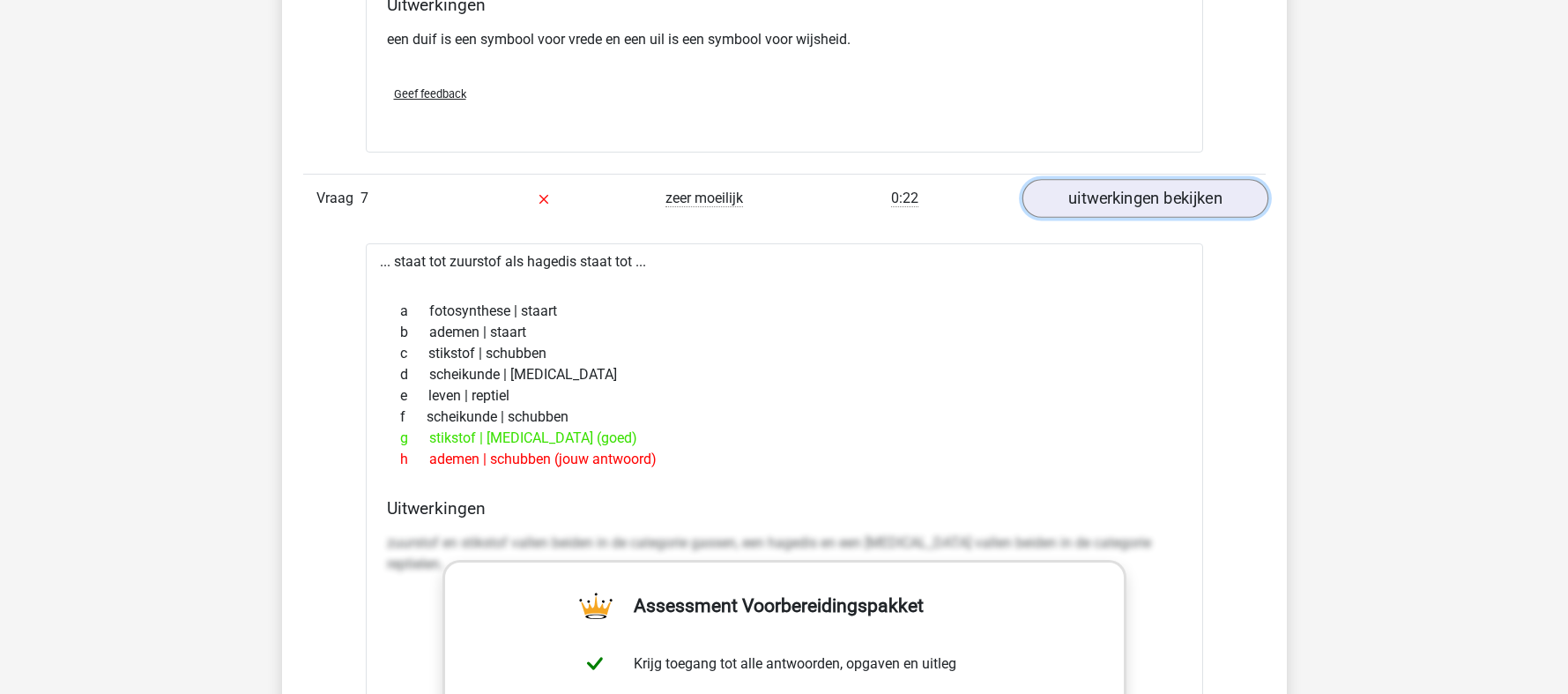
scroll to position [3880, 0]
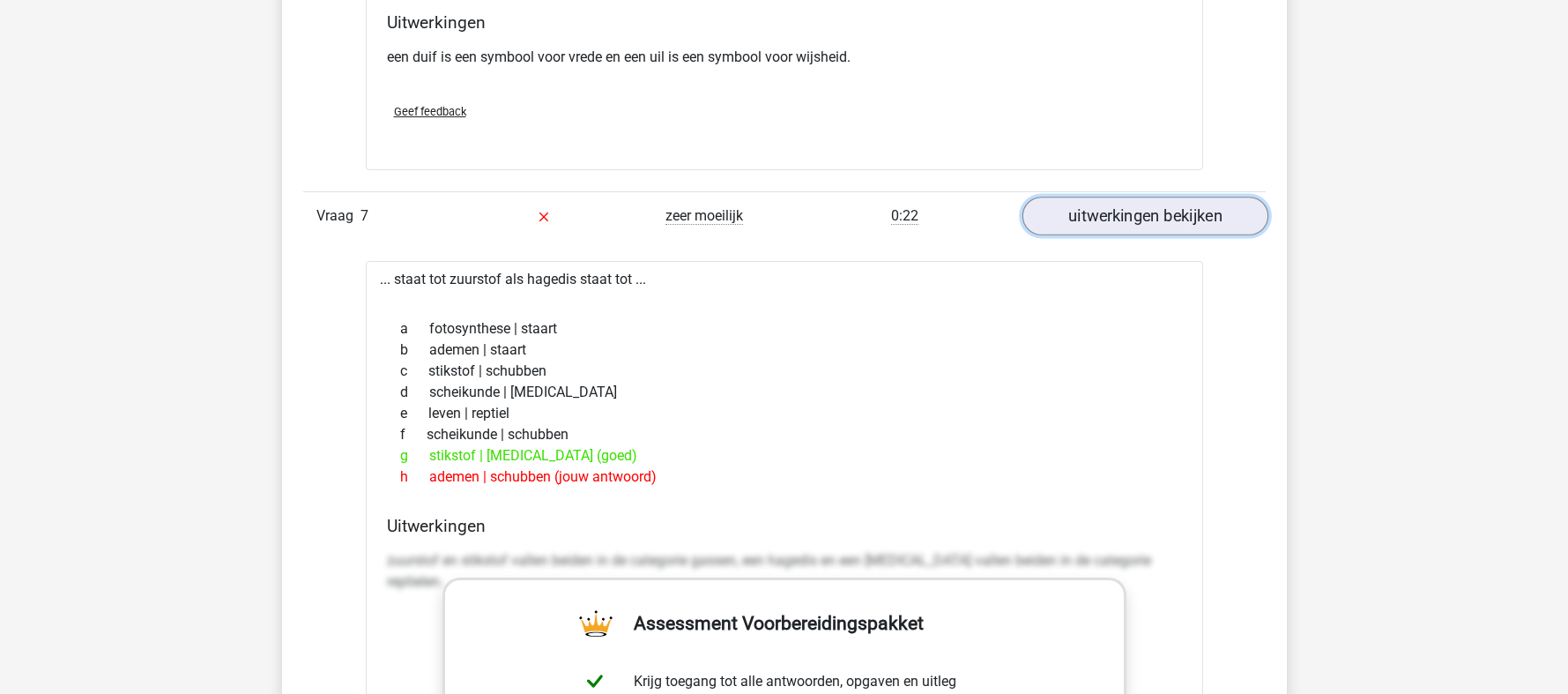
click at [1171, 213] on link "uitwerkingen bekijken" at bounding box center [1144, 216] width 246 height 39
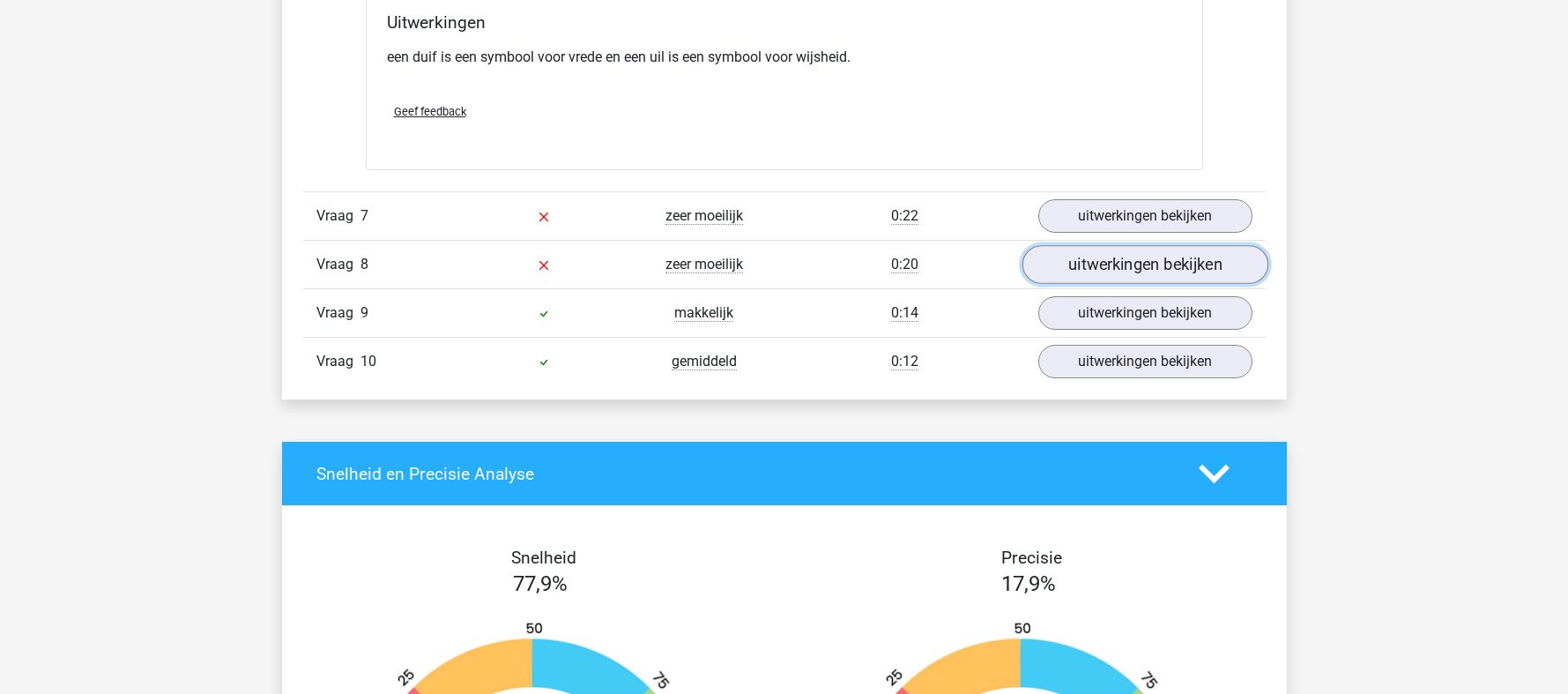
click at [1127, 256] on link "uitwerkingen bekijken" at bounding box center [1144, 264] width 246 height 39
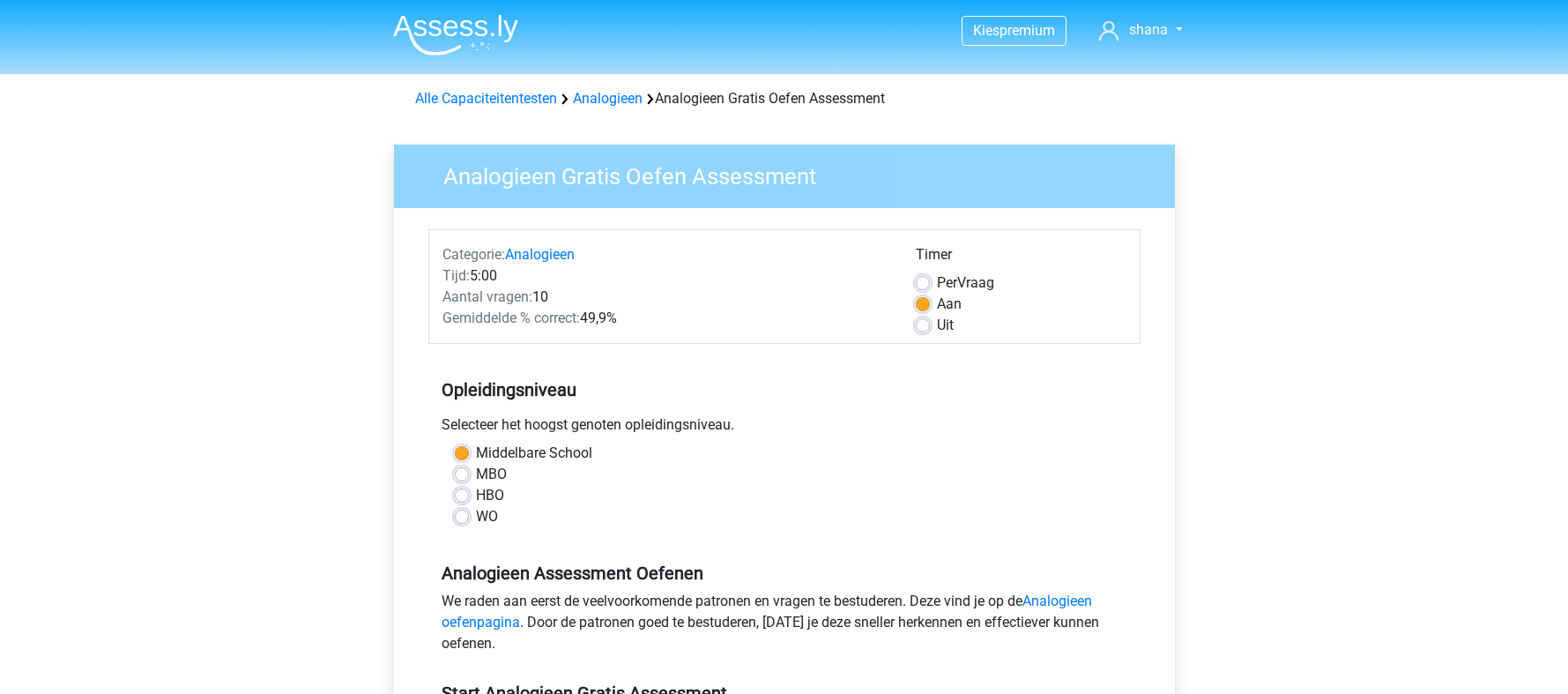
scroll to position [353, 0]
